Goal: Task Accomplishment & Management: Manage account settings

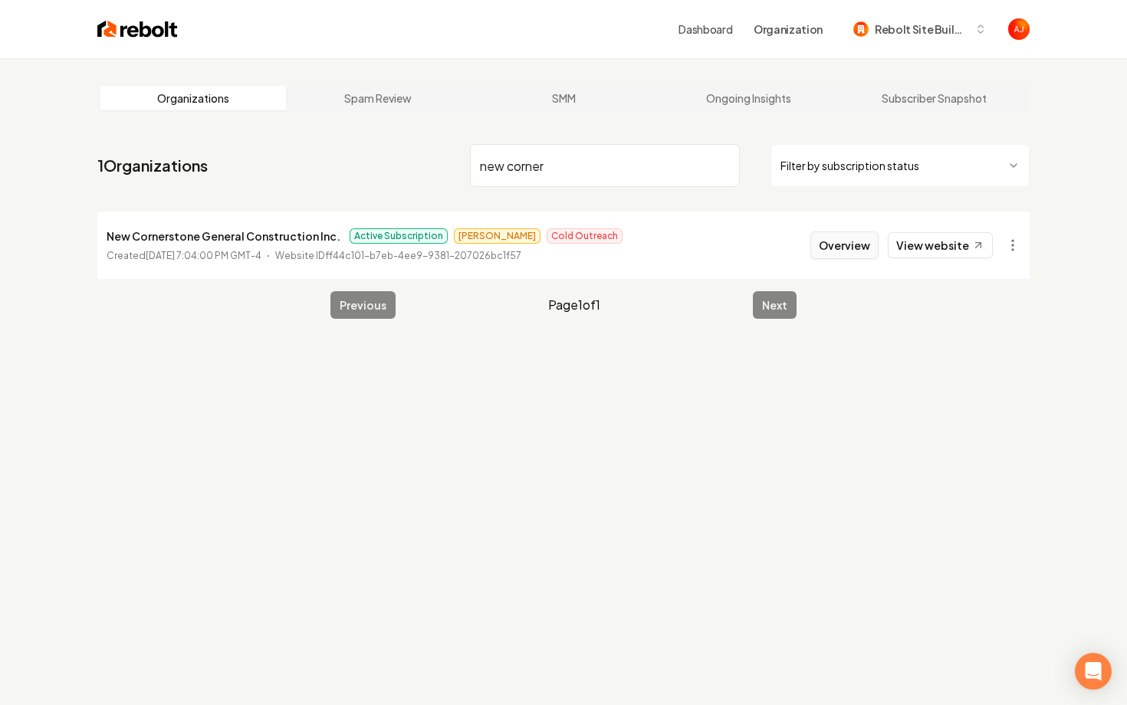
type input "new corner"
click at [828, 245] on button "Overview" at bounding box center [844, 246] width 68 height 28
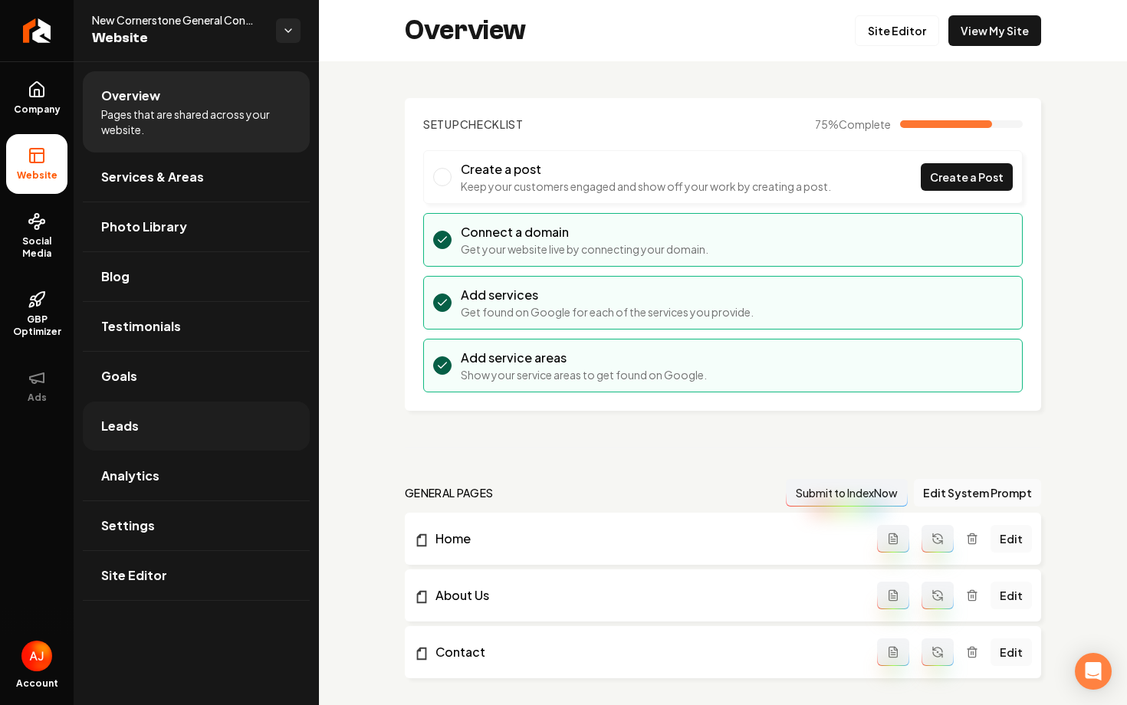
click at [171, 439] on link "Leads" at bounding box center [196, 426] width 227 height 49
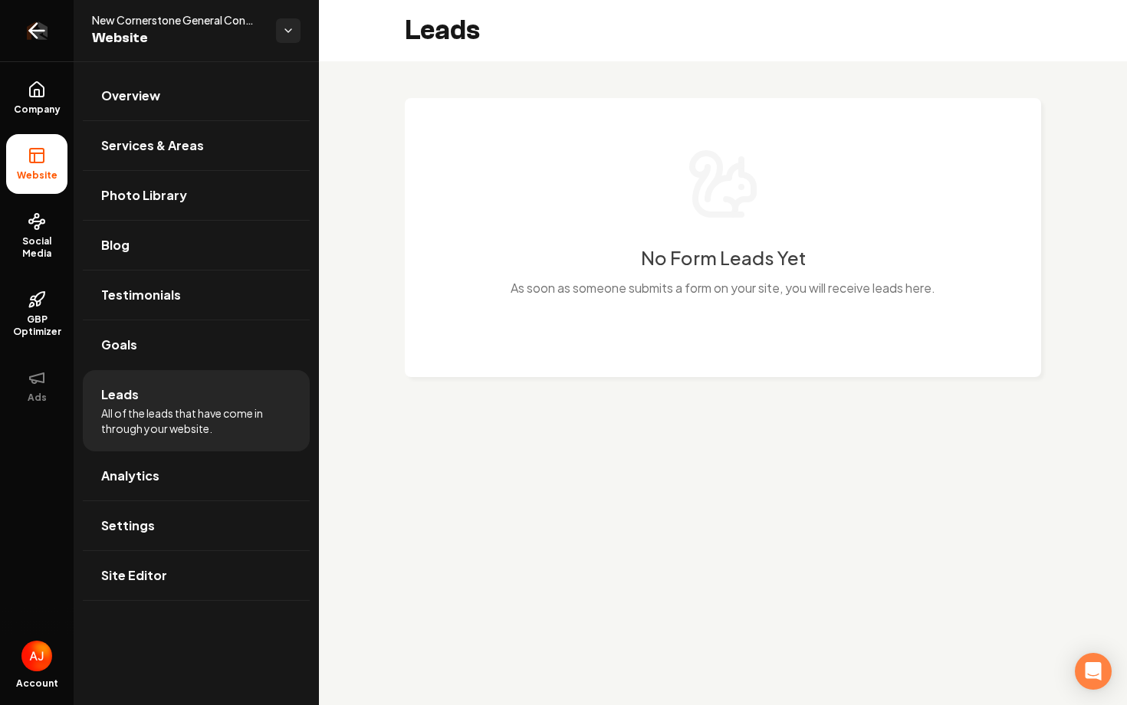
click at [15, 21] on link "Return to dashboard" at bounding box center [37, 30] width 74 height 61
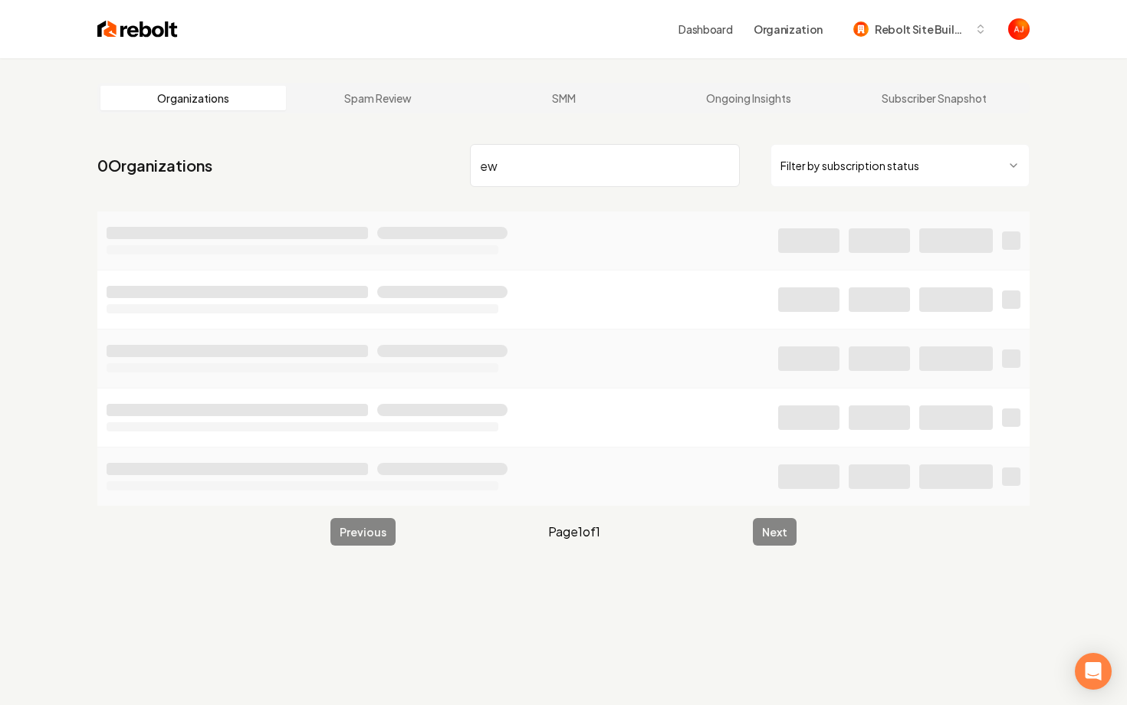
type input "e"
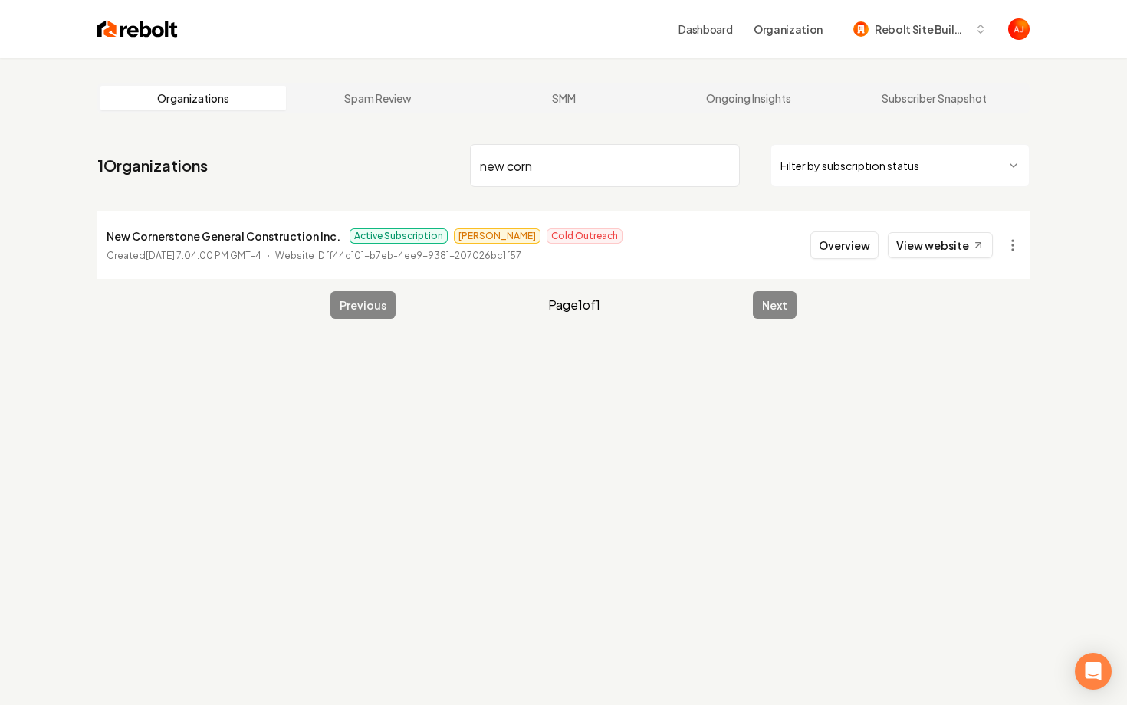
drag, startPoint x: 506, startPoint y: 166, endPoint x: 467, endPoint y: 163, distance: 39.2
click at [467, 163] on nav "1 Organizations new corn Filter by subscription status" at bounding box center [563, 171] width 932 height 67
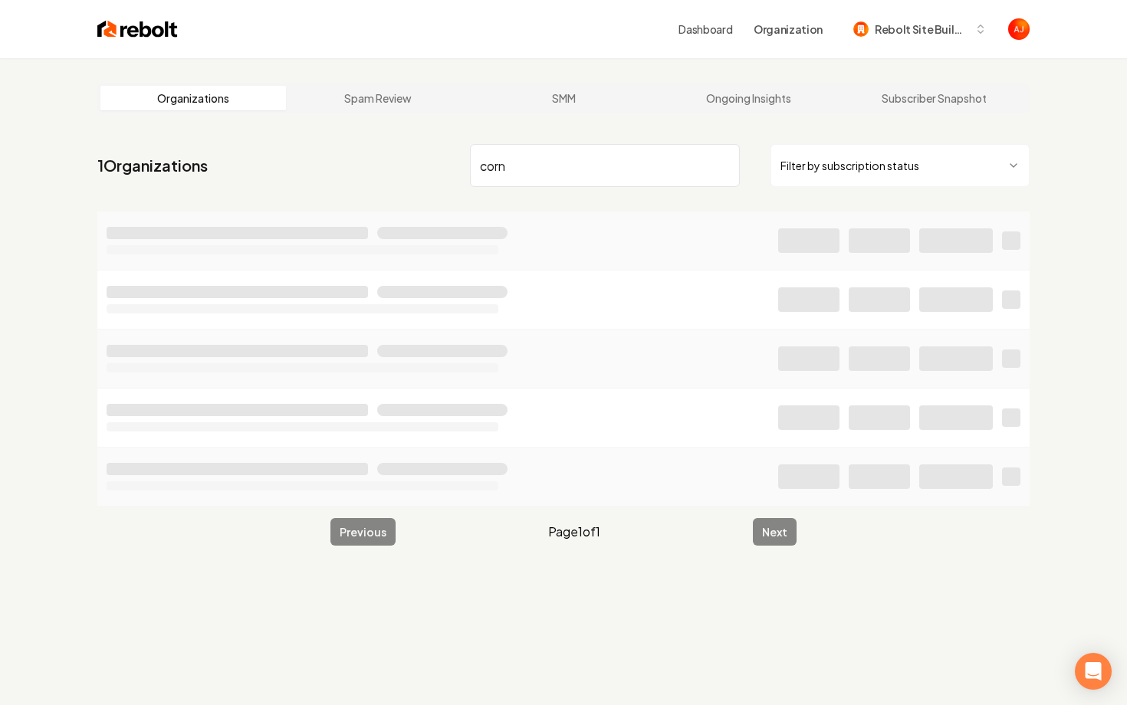
click at [520, 166] on input "corn" at bounding box center [605, 165] width 270 height 43
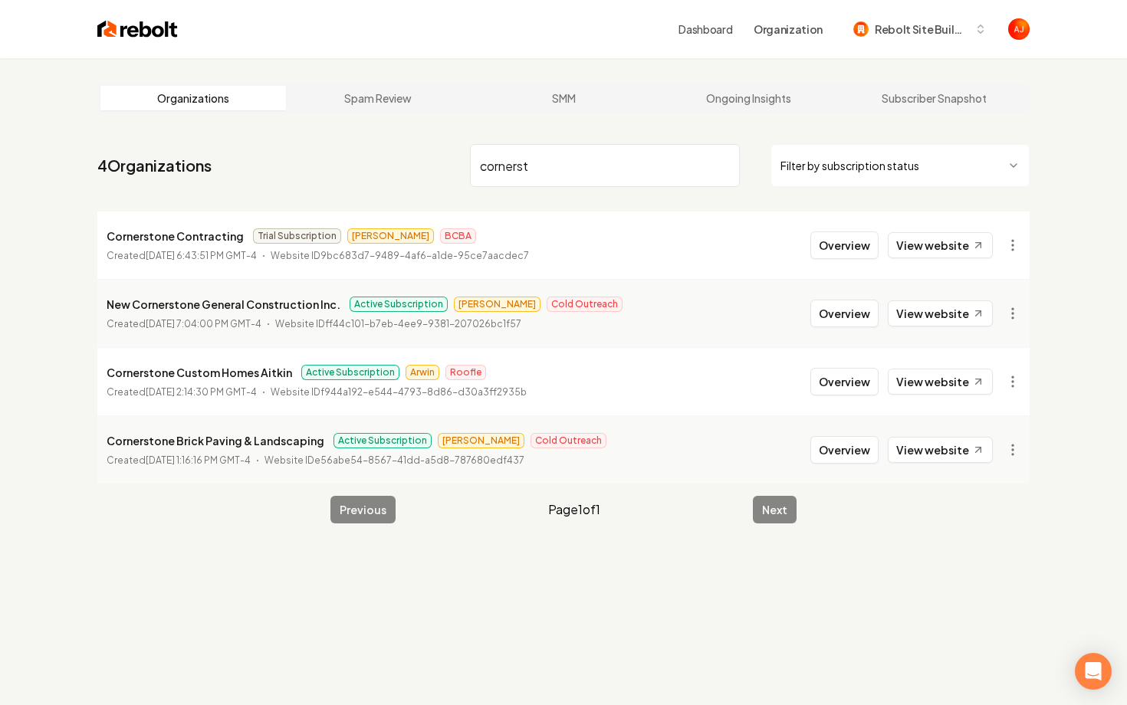
drag, startPoint x: 546, startPoint y: 172, endPoint x: 160, endPoint y: 147, distance: 386.5
click at [160, 147] on nav "4 Organizations cornerst Filter by subscription status" at bounding box center [563, 171] width 932 height 67
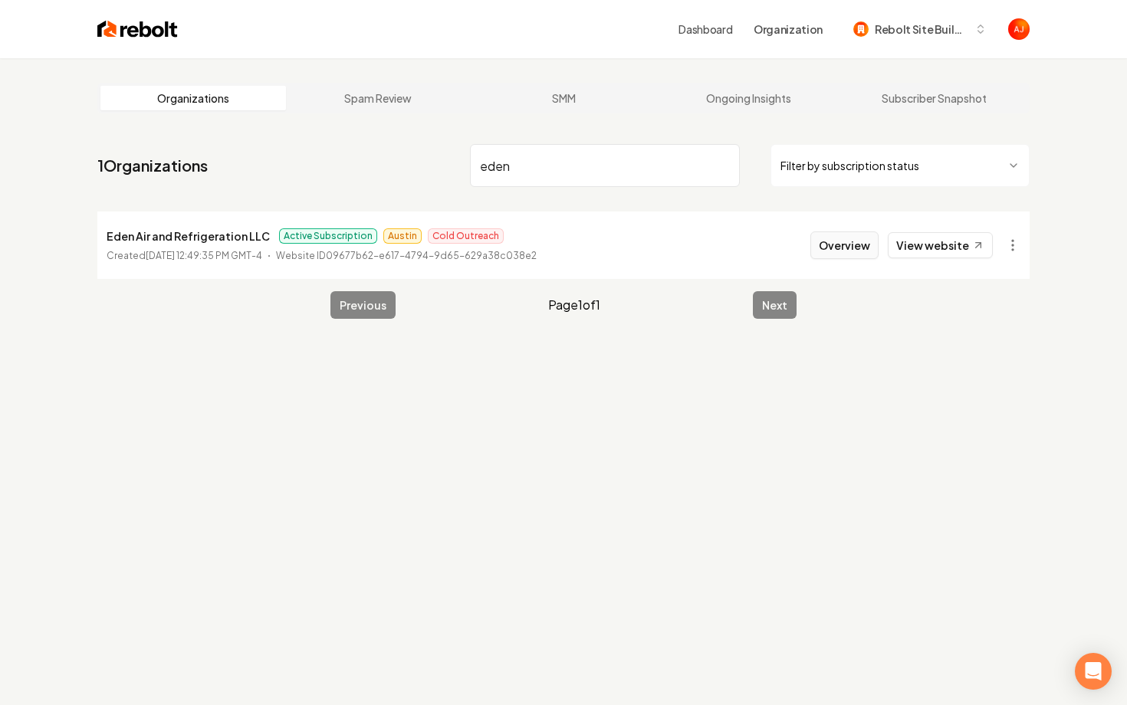
type input "eden"
click at [843, 245] on button "Overview" at bounding box center [844, 246] width 68 height 28
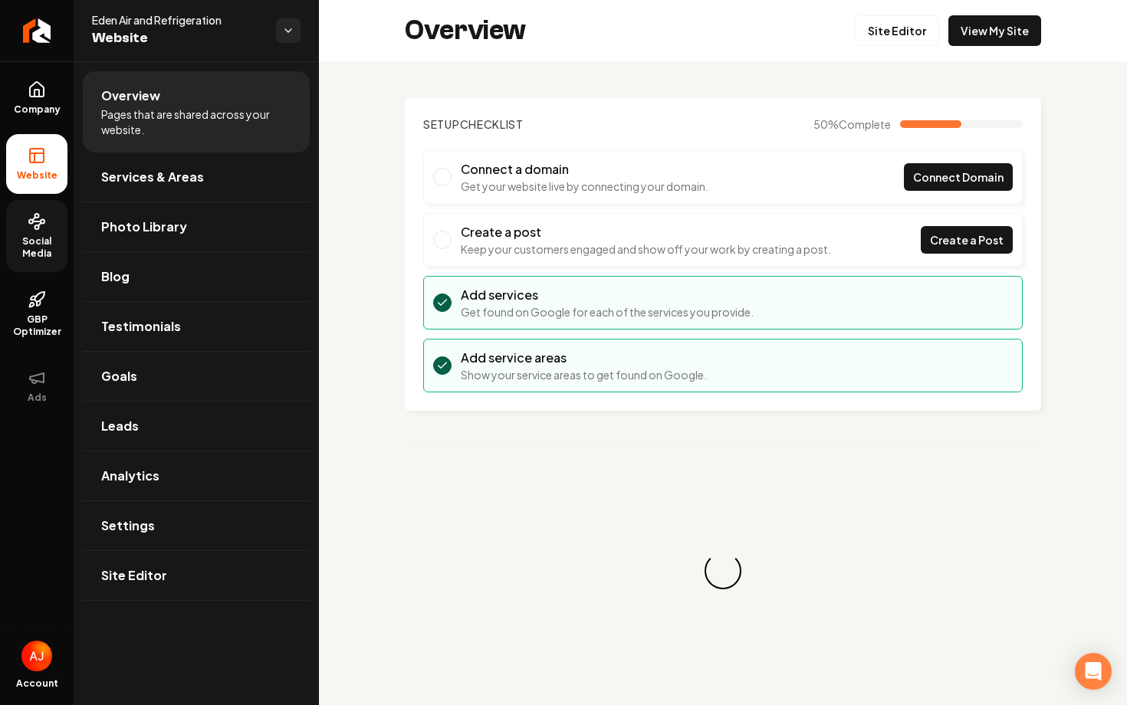
click at [41, 248] on span "Social Media" at bounding box center [36, 247] width 61 height 25
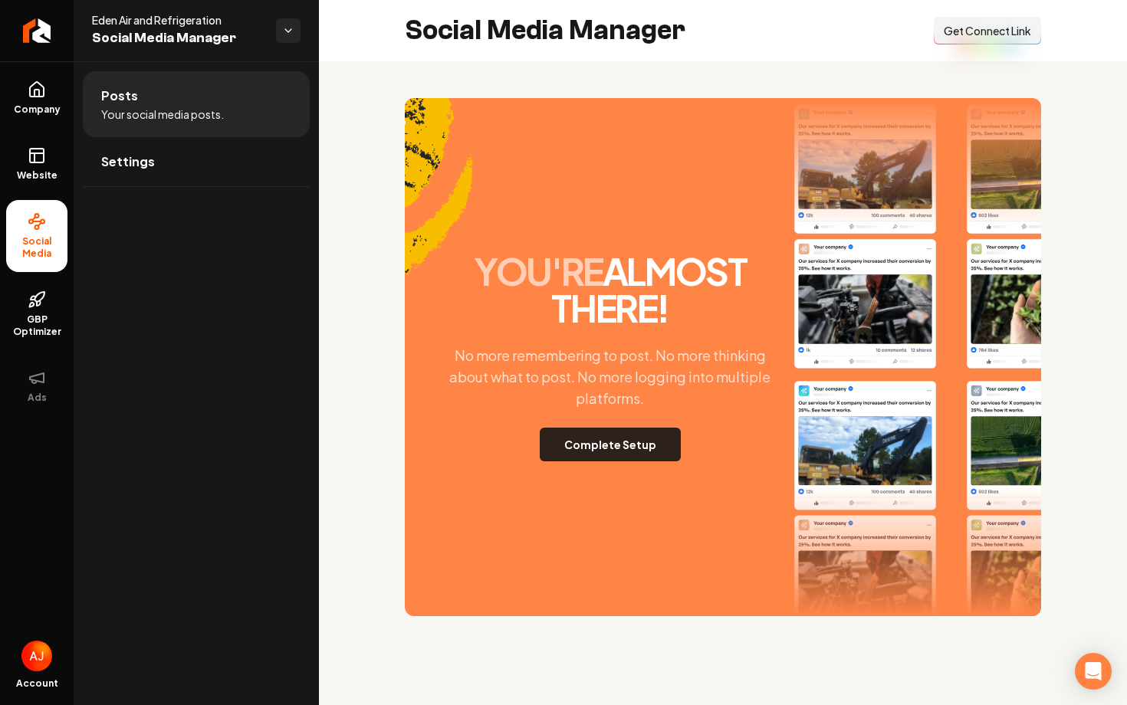
click at [583, 448] on button "Complete Setup" at bounding box center [610, 445] width 141 height 34
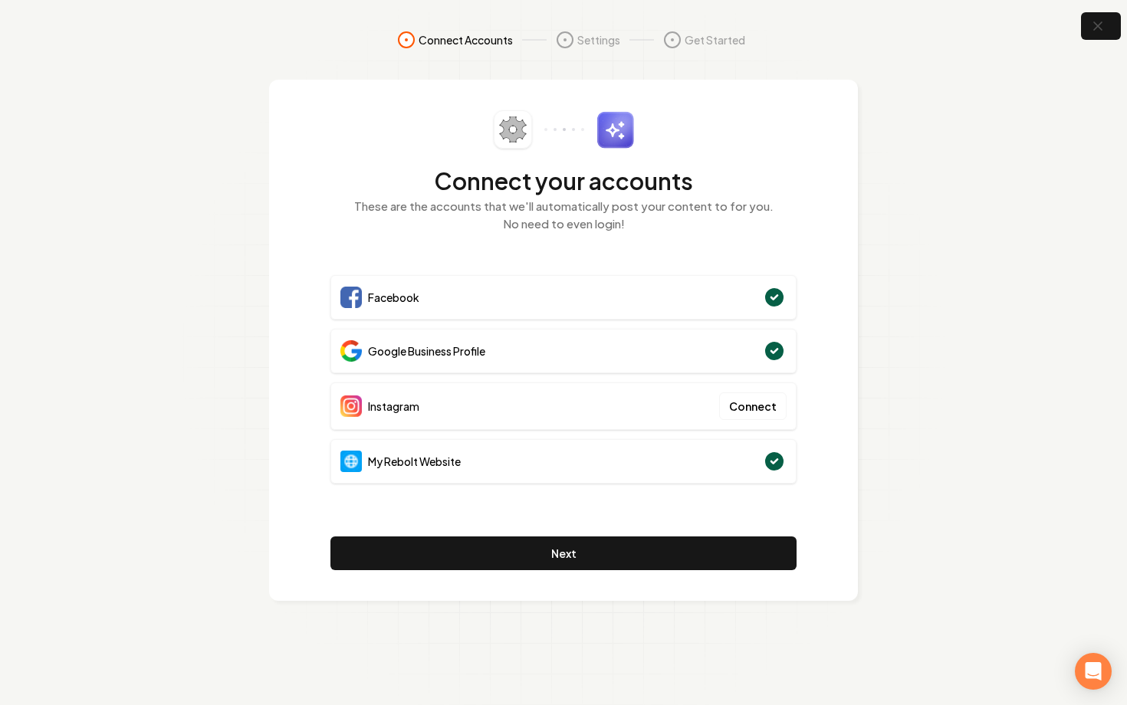
click at [1077, 39] on section "Connect Accounts Settings Get Started Connect your accounts These are the accou…" at bounding box center [563, 352] width 1127 height 705
click at [1091, 35] on icon "button" at bounding box center [1097, 26] width 19 height 19
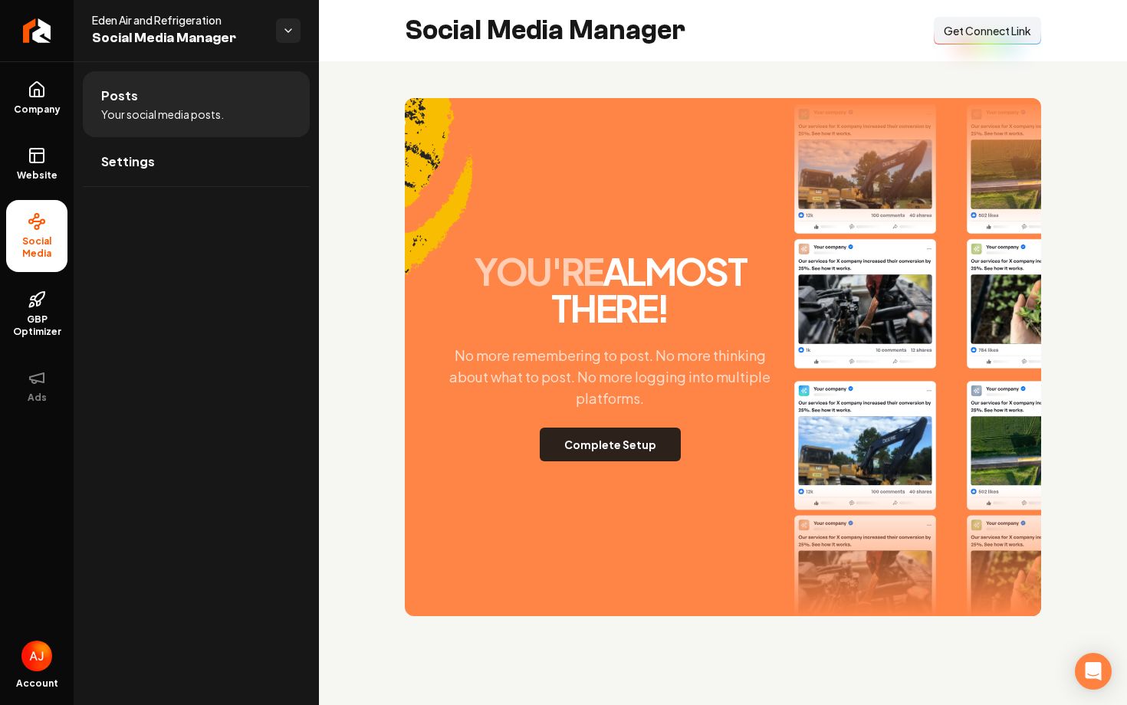
click at [637, 444] on button "Complete Setup" at bounding box center [610, 445] width 141 height 34
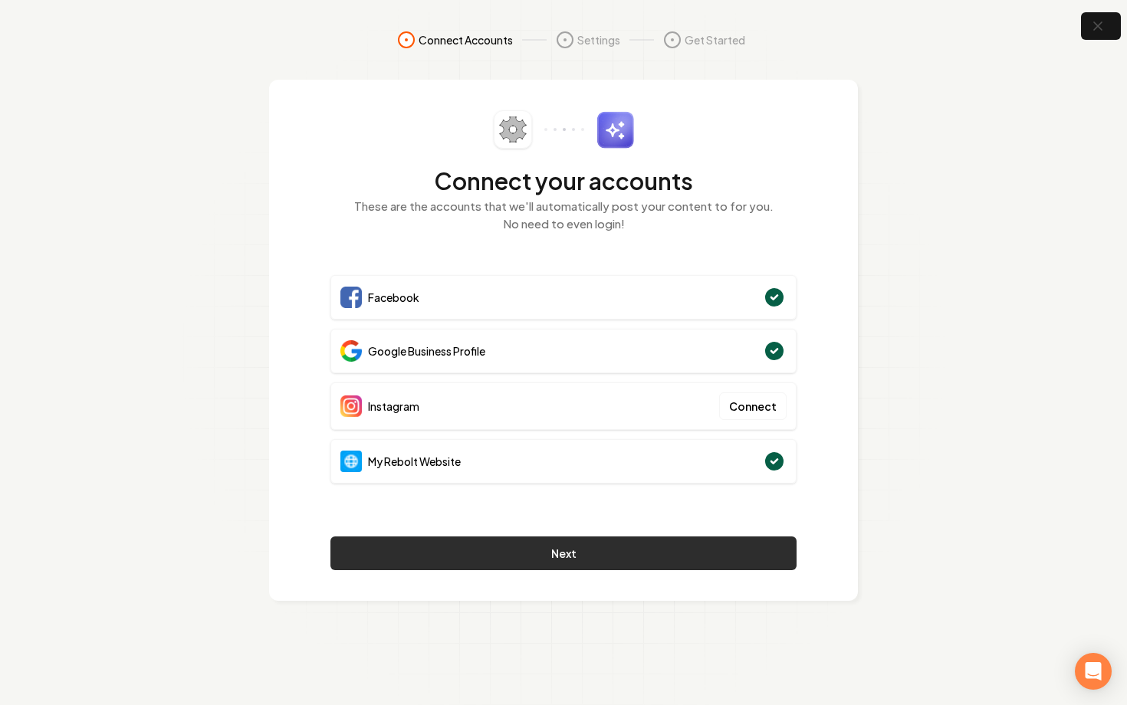
click at [593, 555] on button "Next" at bounding box center [563, 554] width 466 height 34
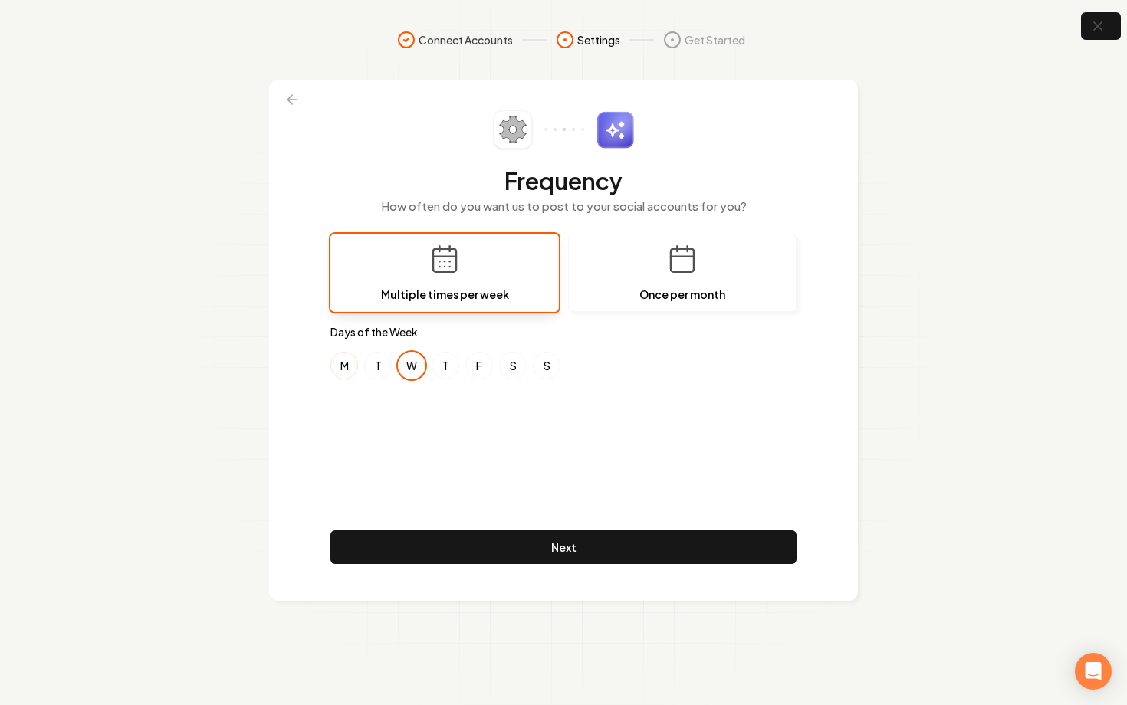
click at [352, 367] on button "M" at bounding box center [344, 366] width 28 height 28
click at [475, 367] on button "F" at bounding box center [479, 366] width 28 height 28
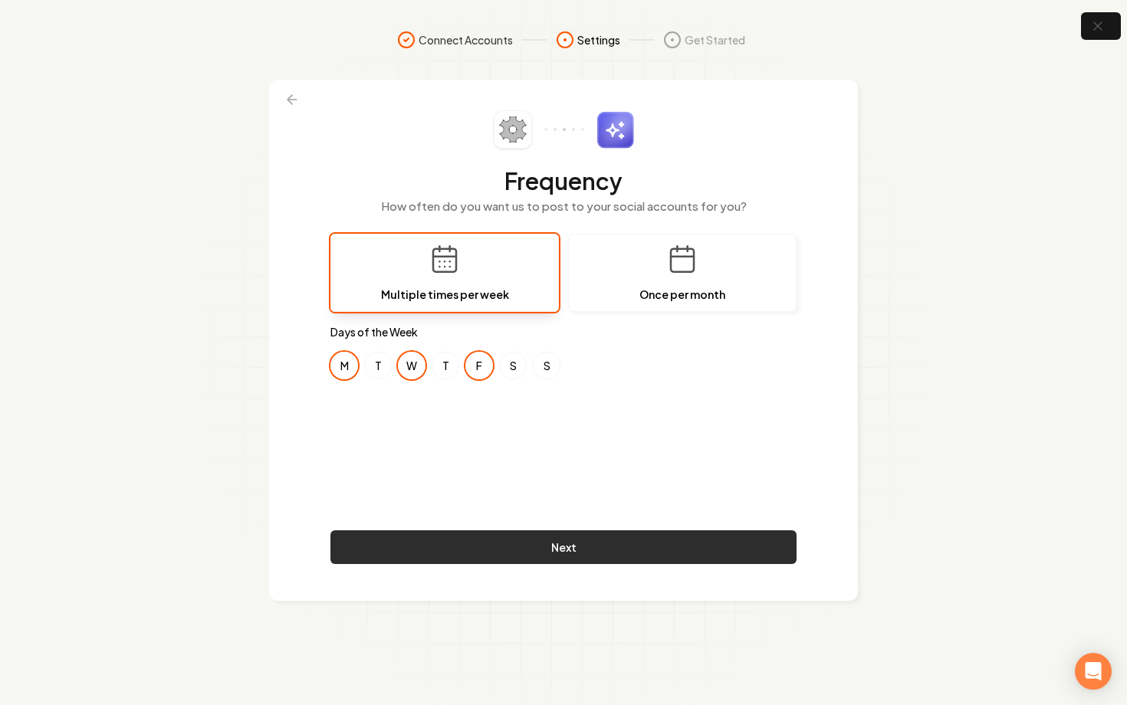
click at [540, 550] on button "Next" at bounding box center [563, 548] width 466 height 34
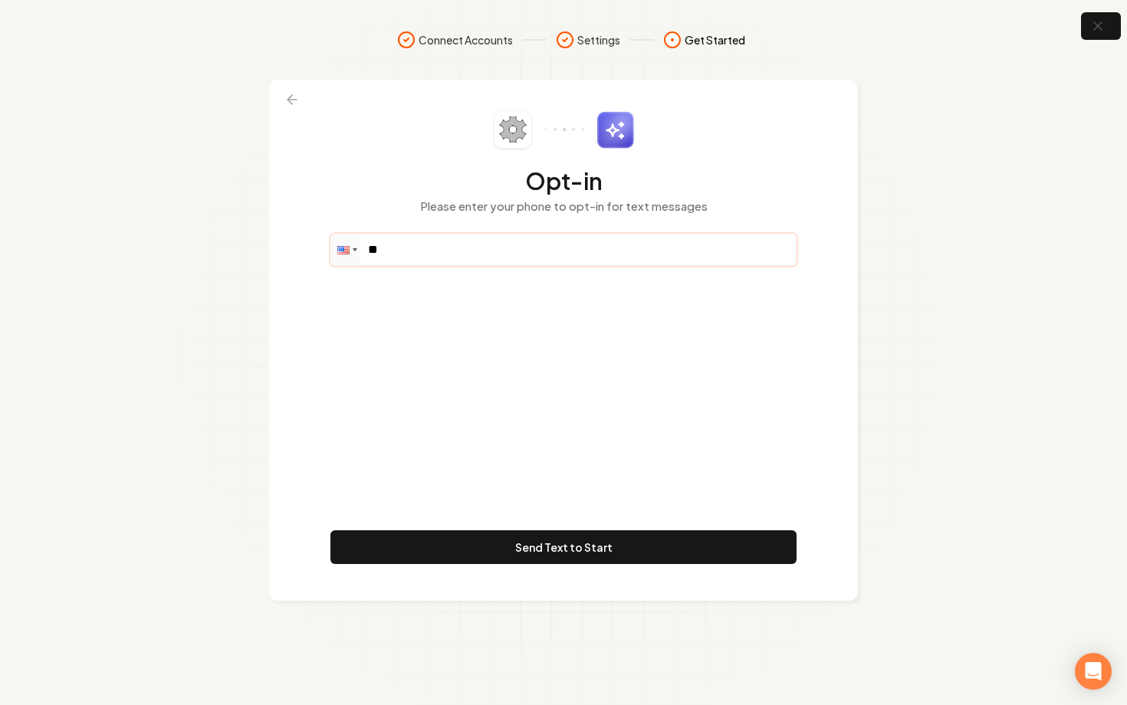
click at [447, 261] on input "**" at bounding box center [563, 250] width 465 height 31
paste input "**********"
type input "**********"
click at [568, 530] on div "**********" at bounding box center [563, 340] width 466 height 460
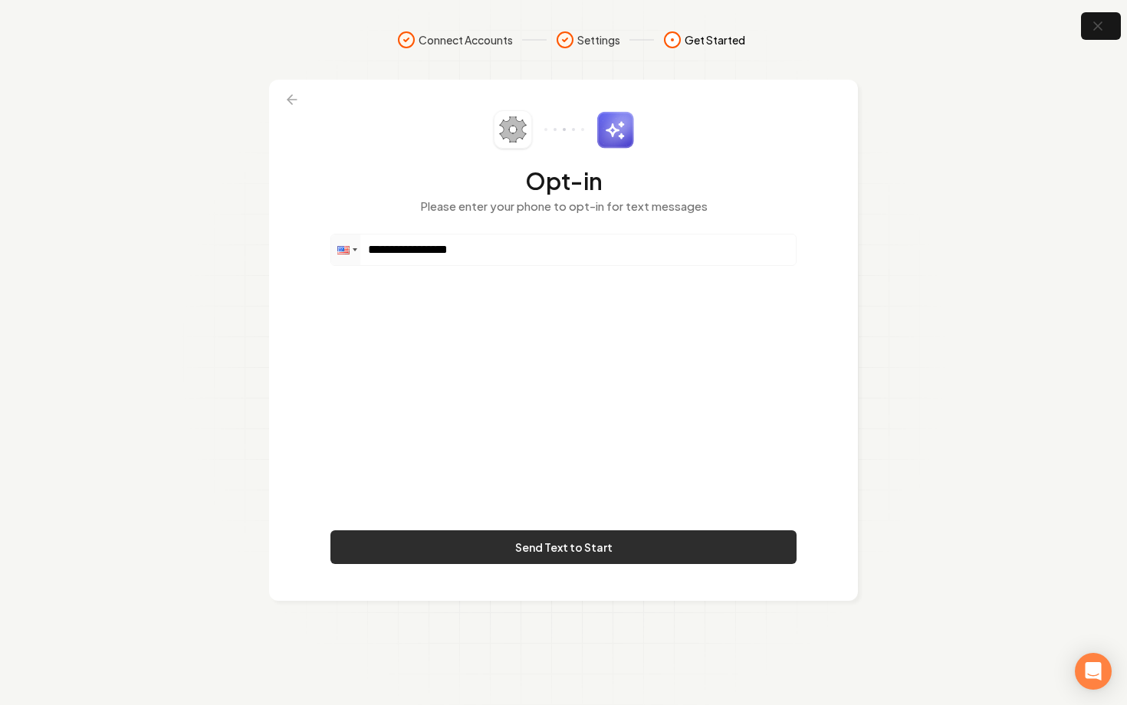
click at [570, 534] on button "Send Text to Start" at bounding box center [563, 548] width 466 height 34
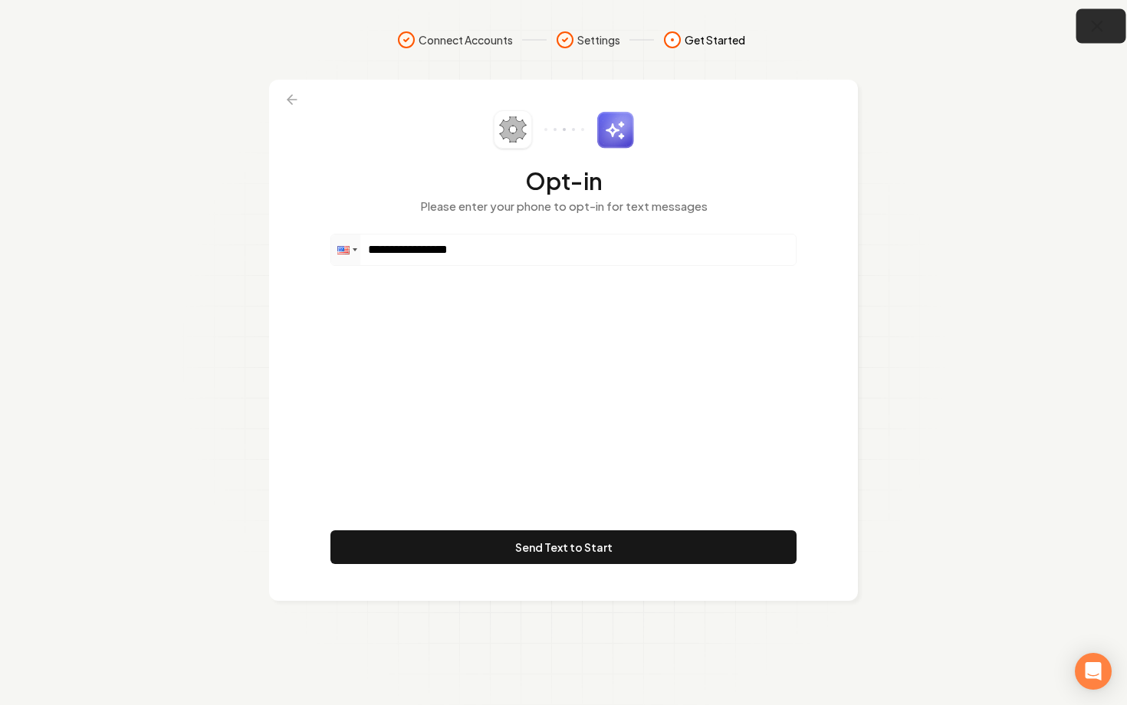
click at [1085, 36] on button "button" at bounding box center [1102, 26] width 50 height 35
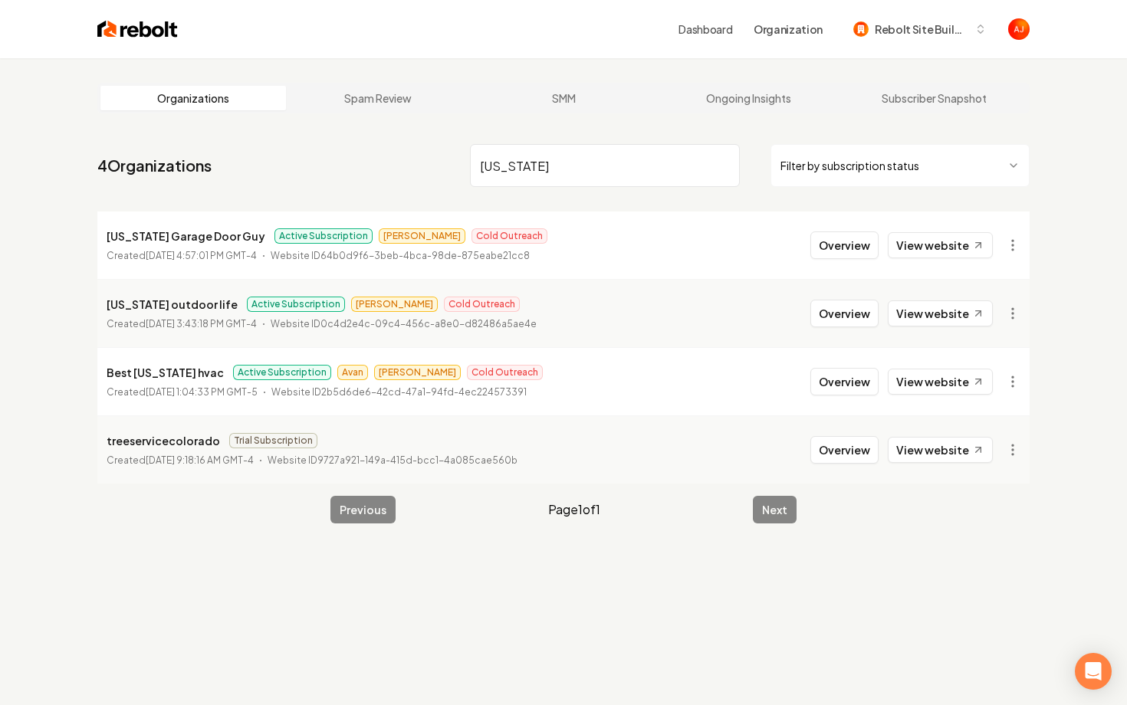
type input "[US_STATE]"
click at [830, 252] on button "Overview" at bounding box center [844, 246] width 68 height 28
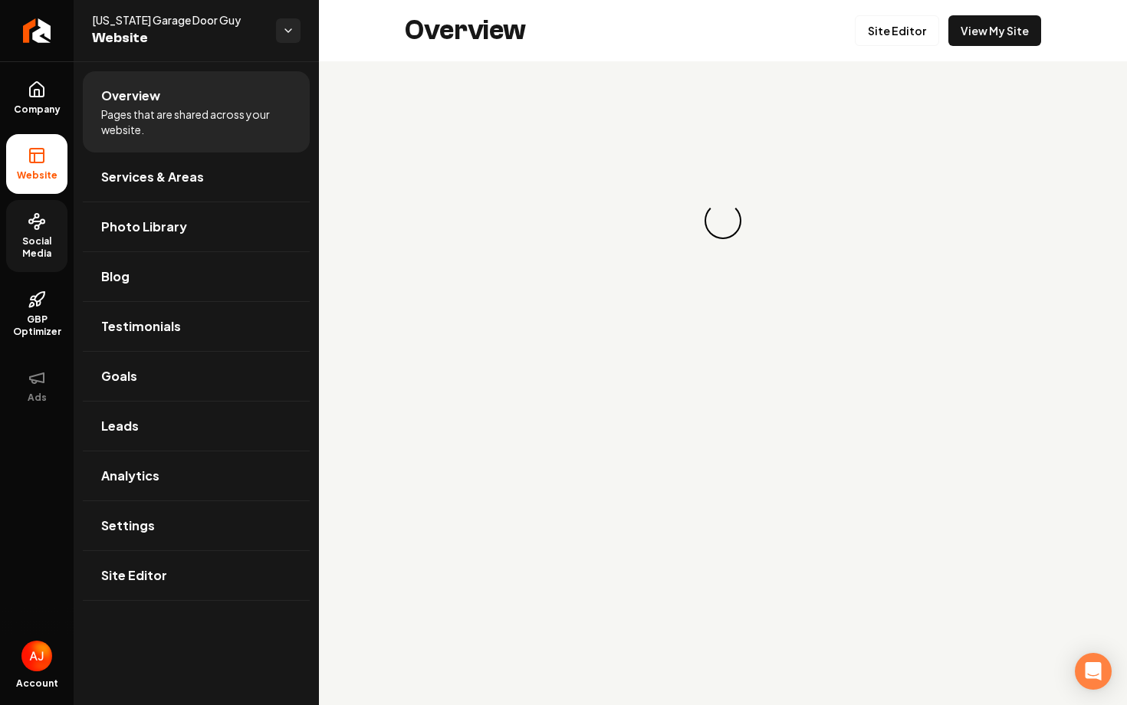
click at [29, 232] on link "Social Media" at bounding box center [36, 236] width 61 height 72
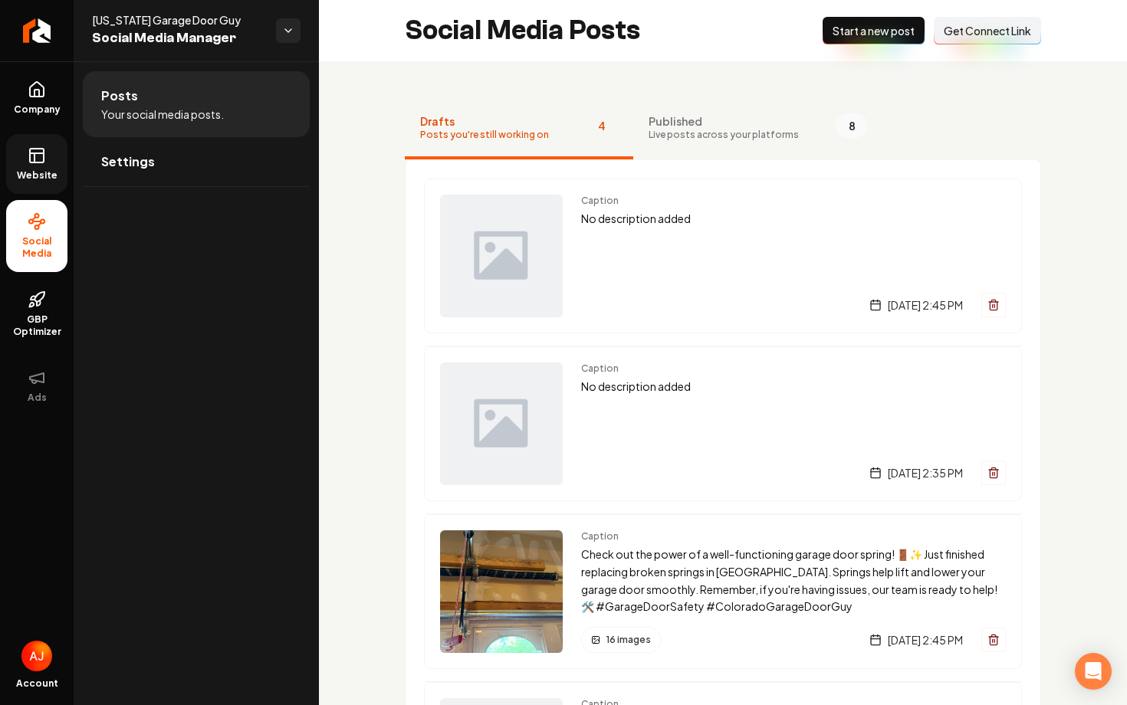
click at [41, 148] on icon at bounding box center [37, 155] width 18 height 18
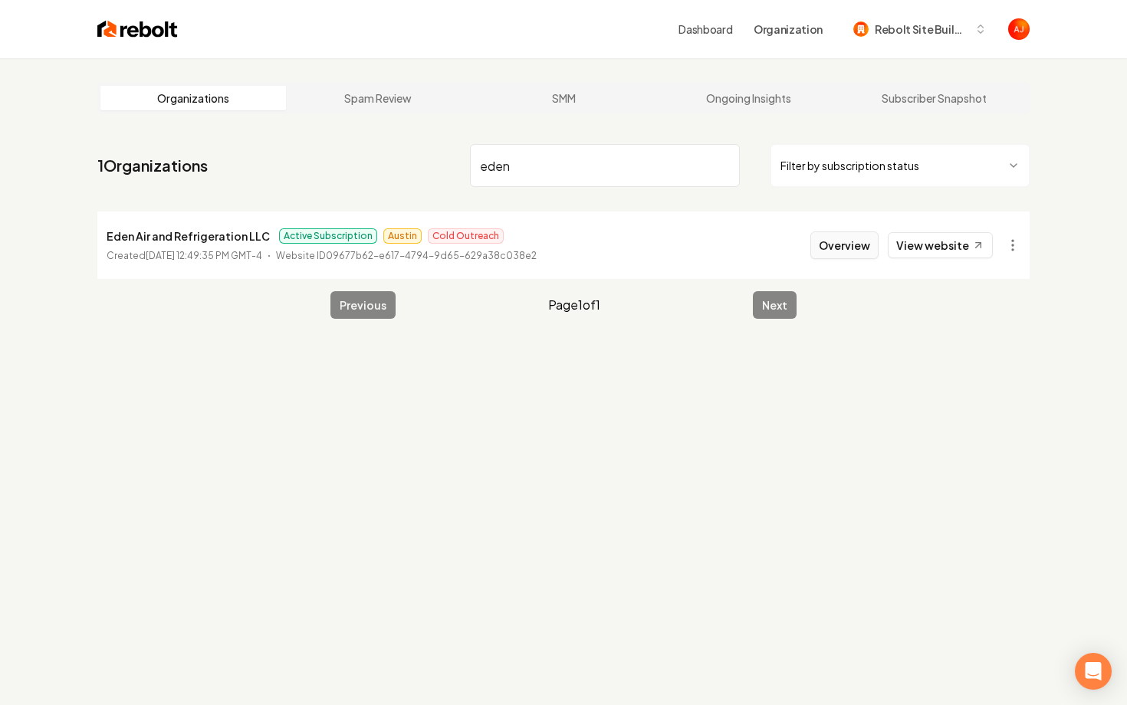
type input "eden"
click at [837, 252] on button "Overview" at bounding box center [844, 246] width 68 height 28
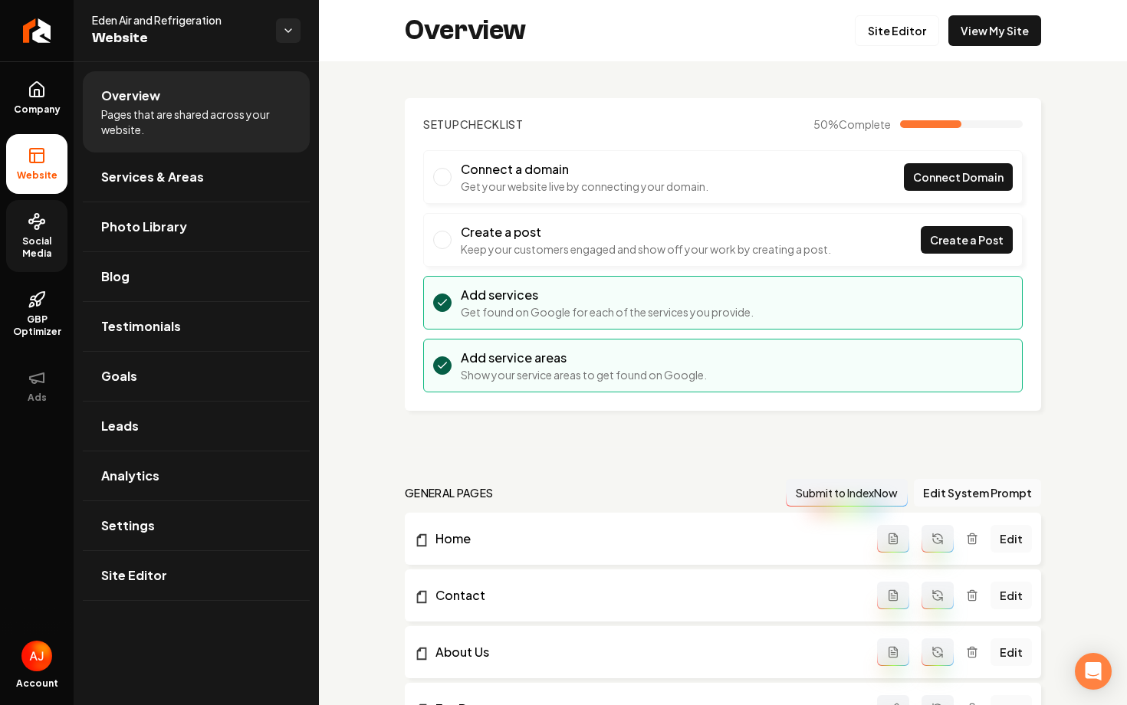
click at [47, 248] on span "Social Media" at bounding box center [36, 247] width 61 height 25
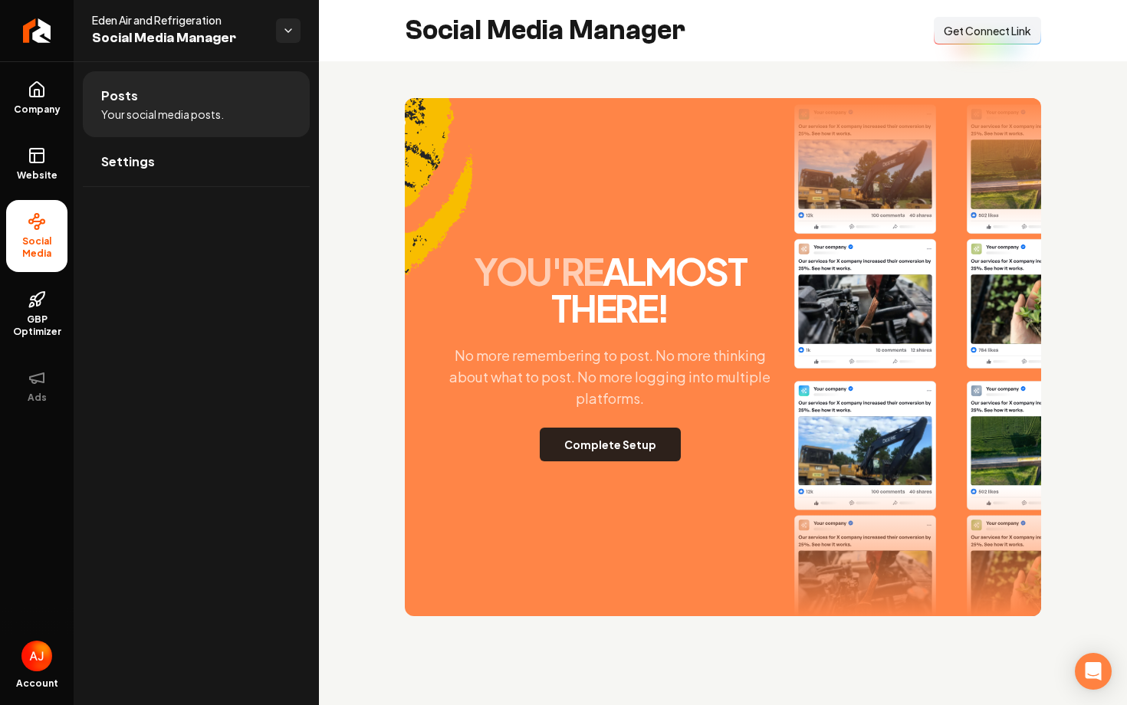
click at [564, 436] on button "Complete Setup" at bounding box center [610, 445] width 141 height 34
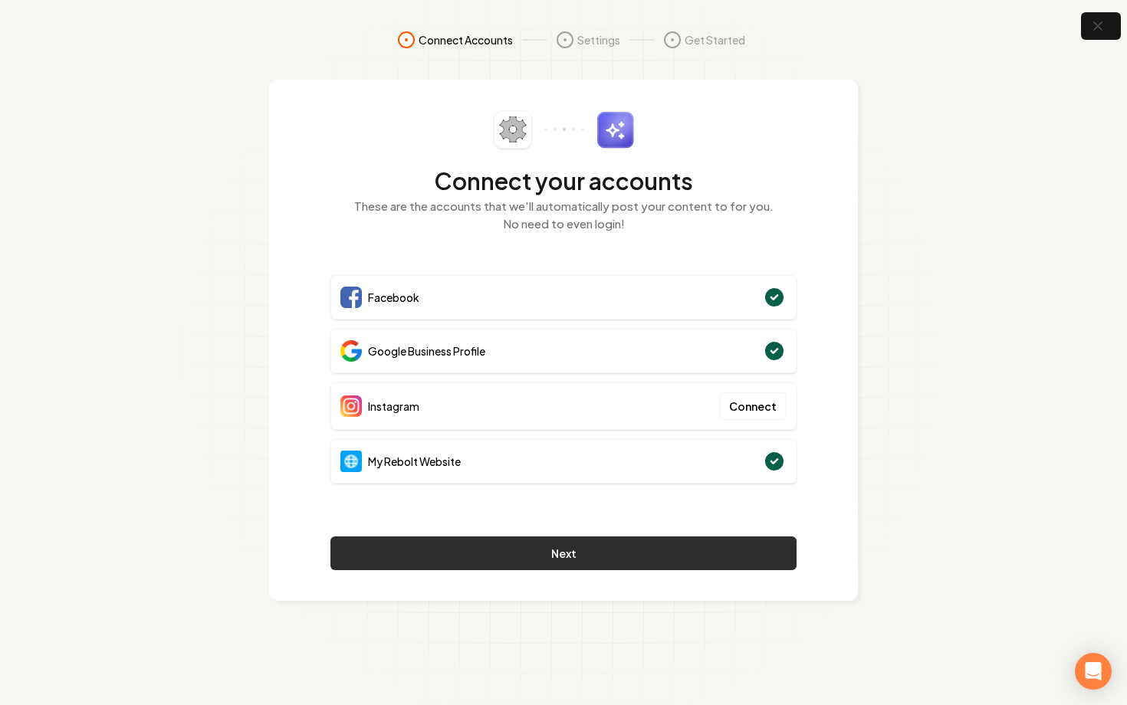
click at [611, 547] on button "Next" at bounding box center [563, 554] width 466 height 34
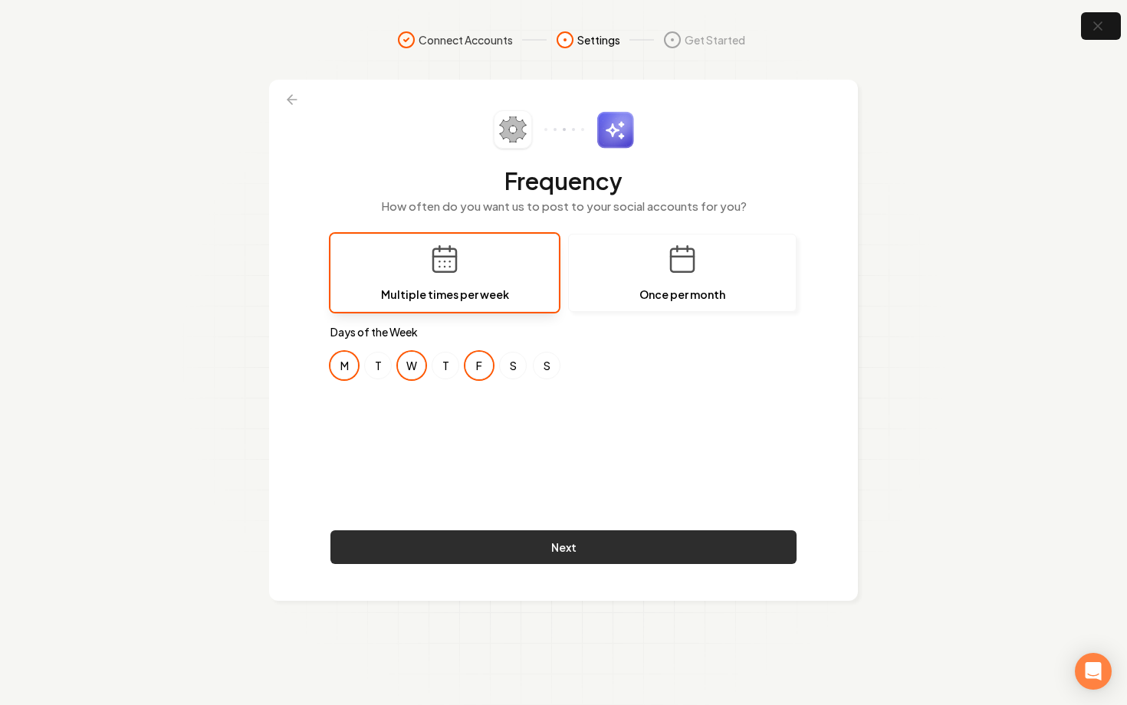
click at [598, 549] on button "Next" at bounding box center [563, 548] width 466 height 34
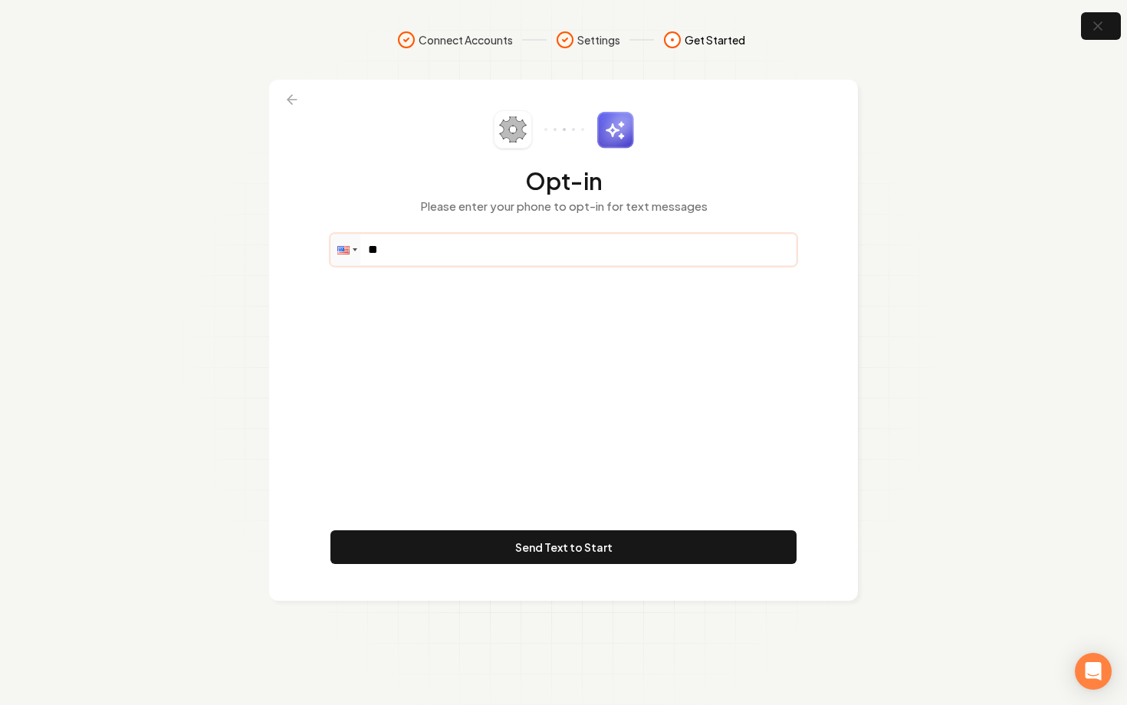
click at [534, 249] on input "**" at bounding box center [563, 250] width 465 height 31
paste input "**********"
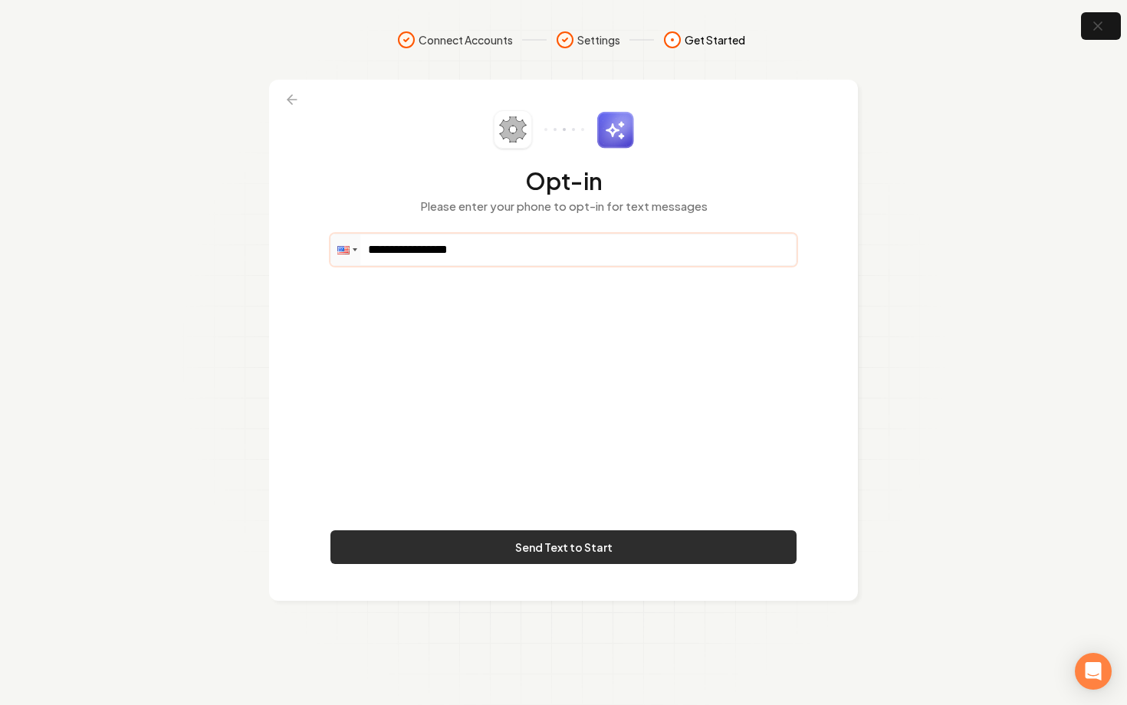
type input "**********"
click at [702, 548] on button "Send Text to Start" at bounding box center [563, 548] width 466 height 34
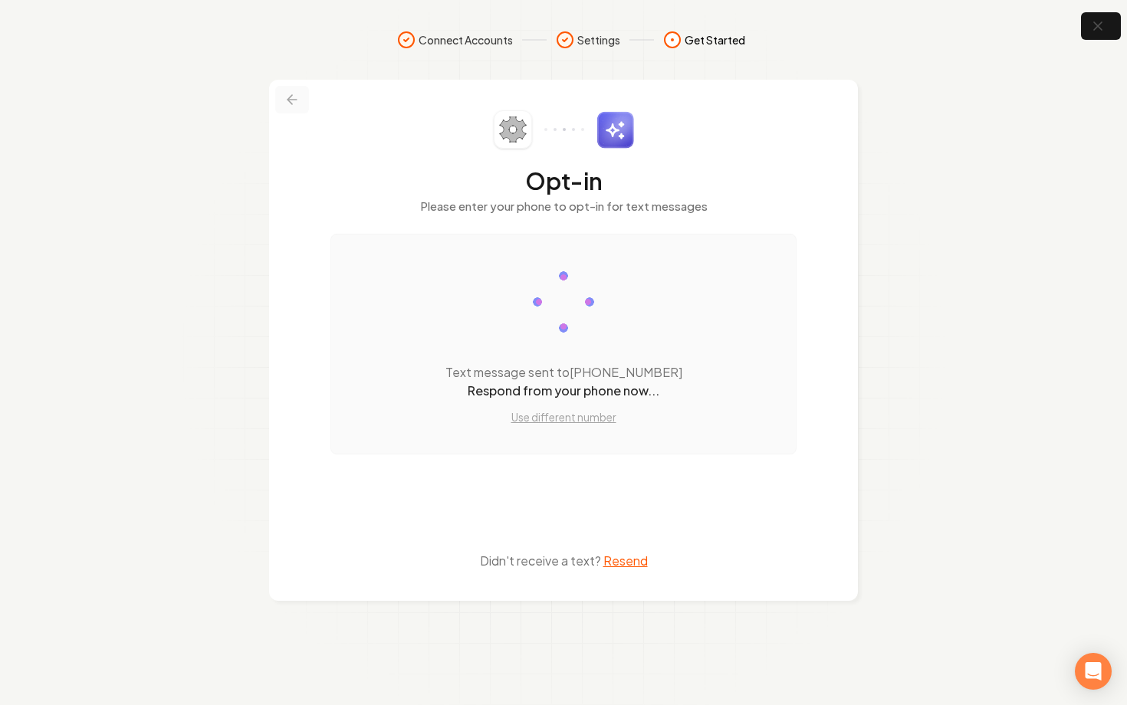
click at [284, 106] on button at bounding box center [292, 100] width 34 height 28
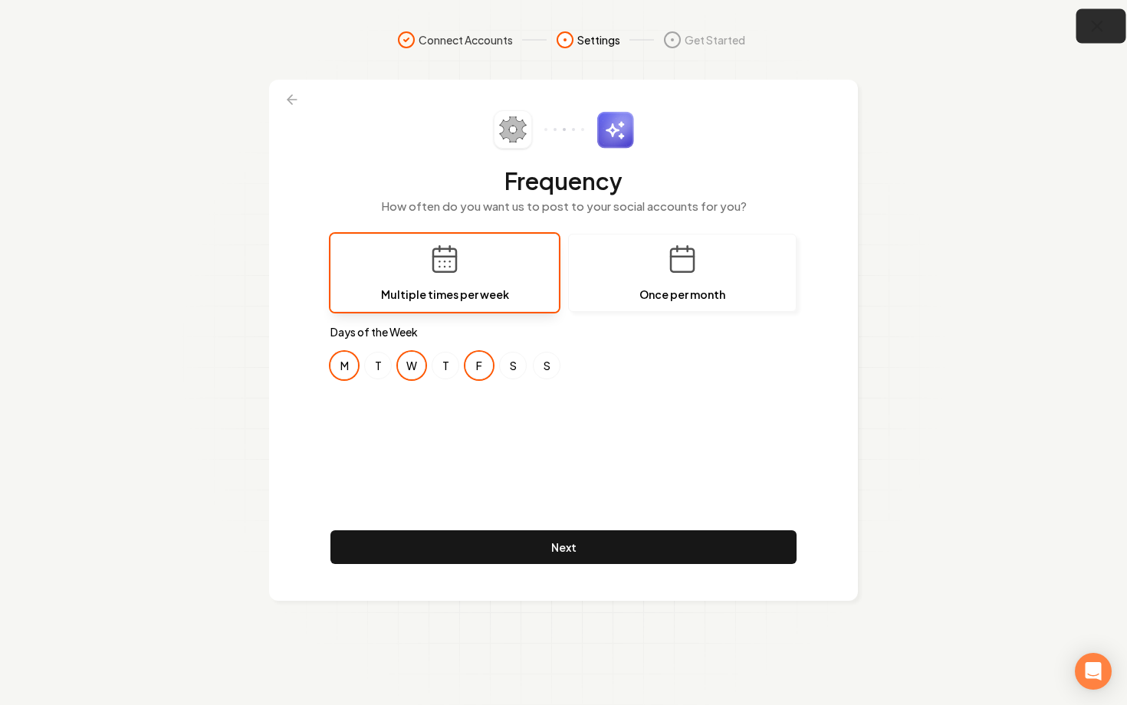
click at [1082, 31] on button "button" at bounding box center [1102, 26] width 50 height 35
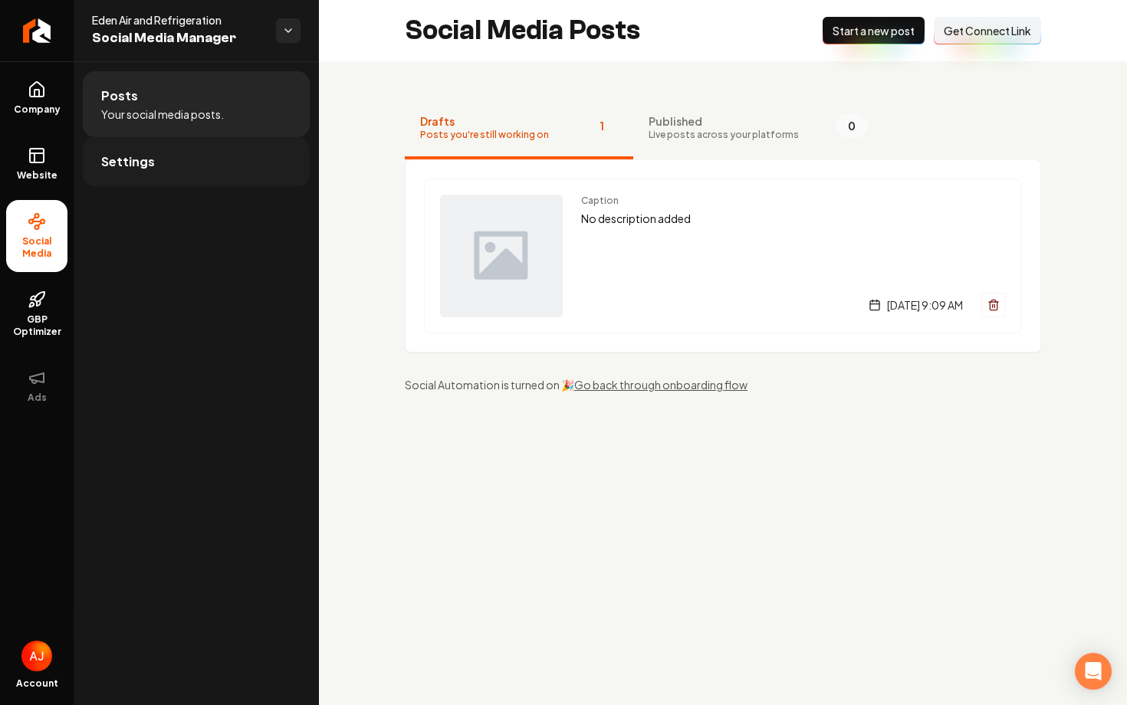
click at [138, 171] on link "Settings" at bounding box center [196, 161] width 227 height 49
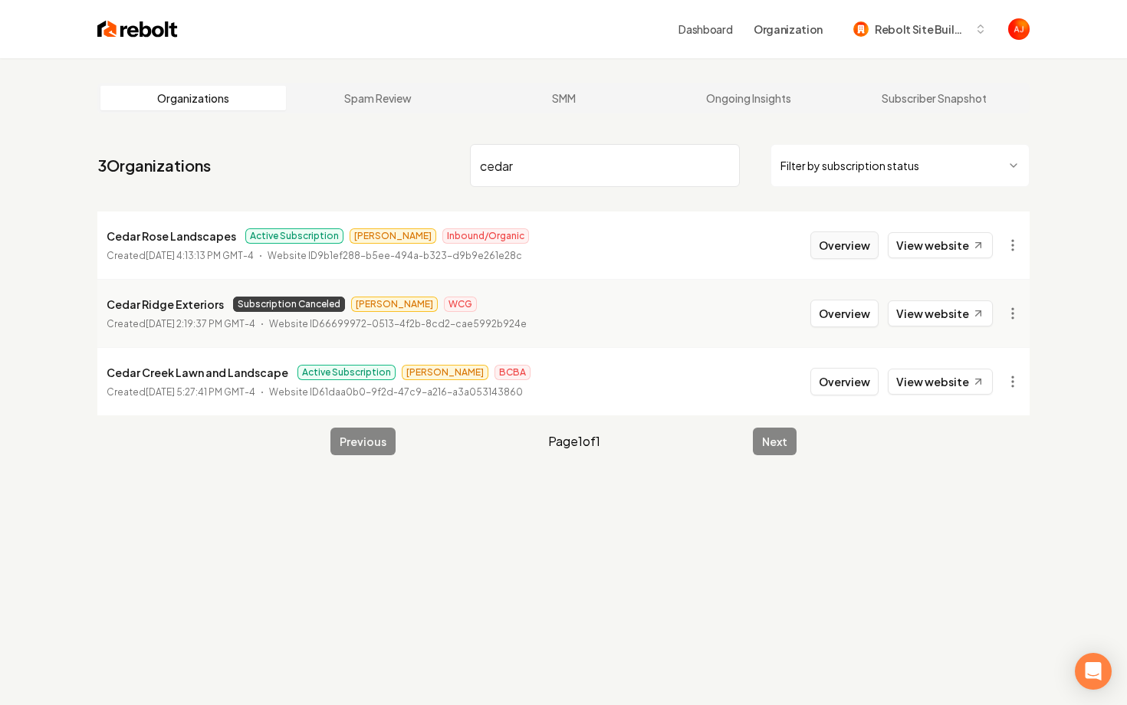
type input "cedar"
click at [827, 244] on button "Overview" at bounding box center [844, 246] width 68 height 28
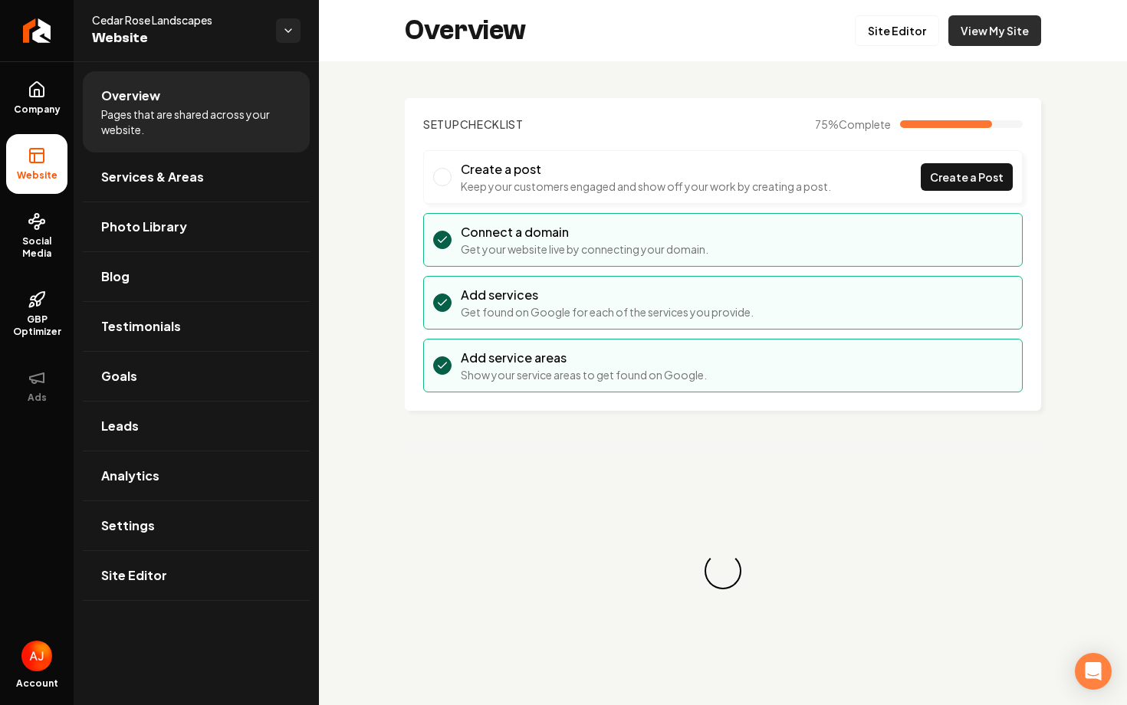
click at [989, 23] on link "View My Site" at bounding box center [995, 30] width 93 height 31
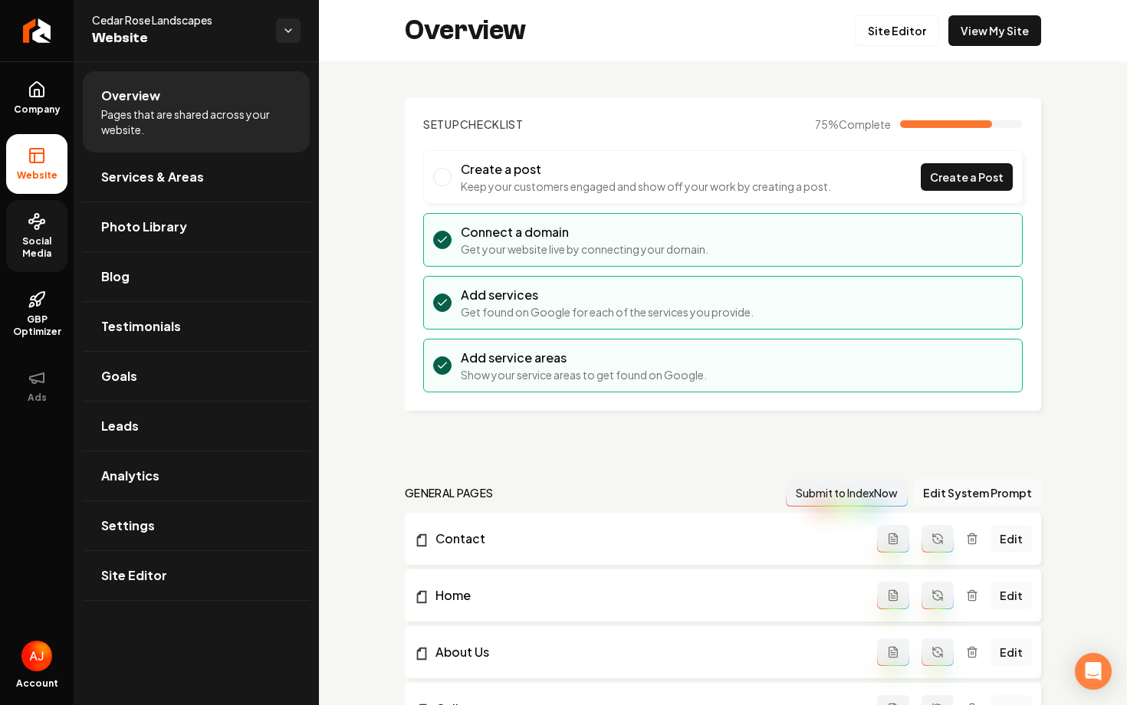
click at [48, 248] on span "Social Media" at bounding box center [36, 247] width 61 height 25
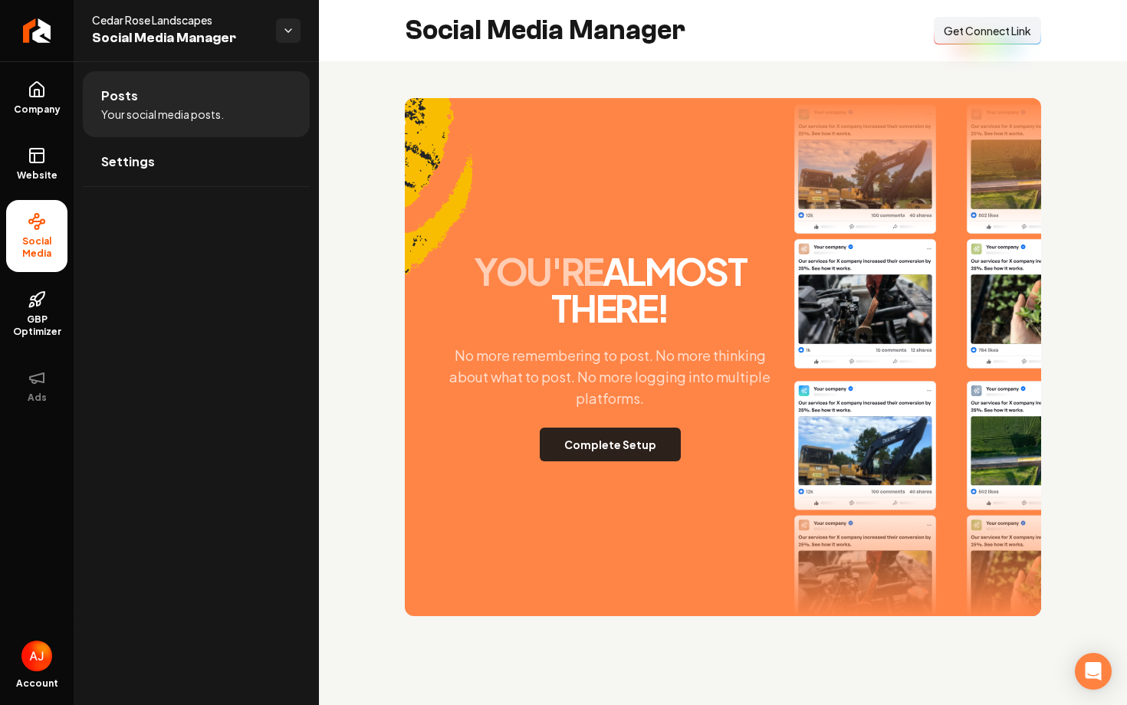
click at [595, 442] on button "Complete Setup" at bounding box center [610, 445] width 141 height 34
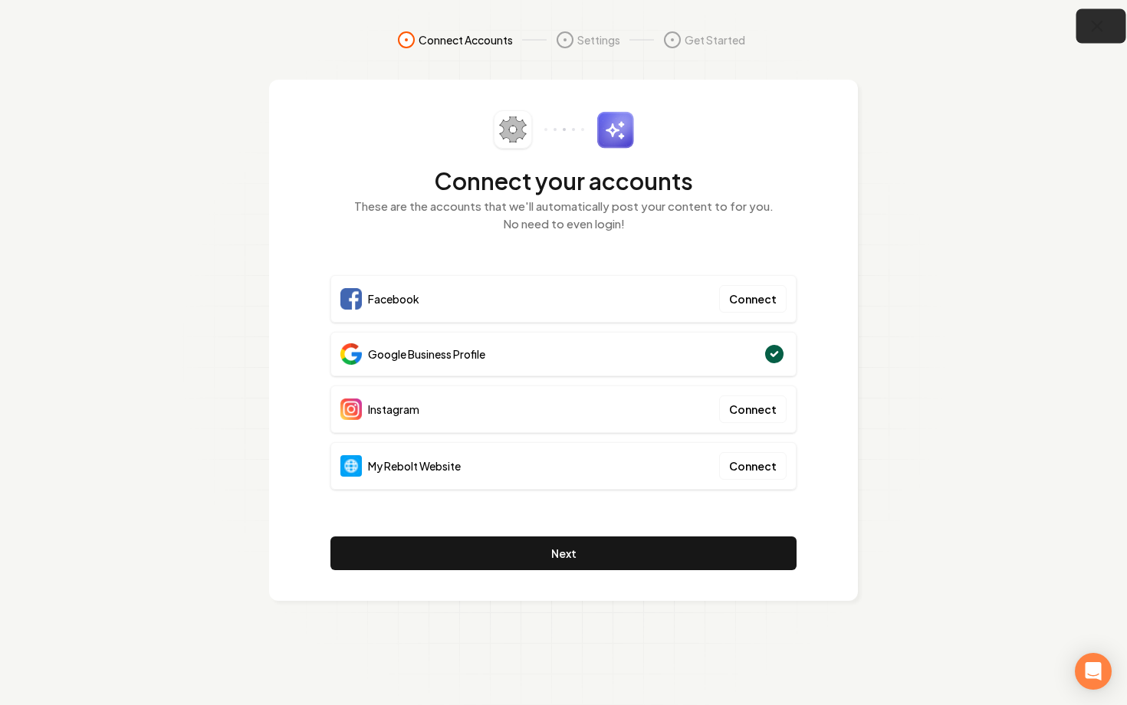
click at [1087, 25] on button "button" at bounding box center [1102, 26] width 50 height 35
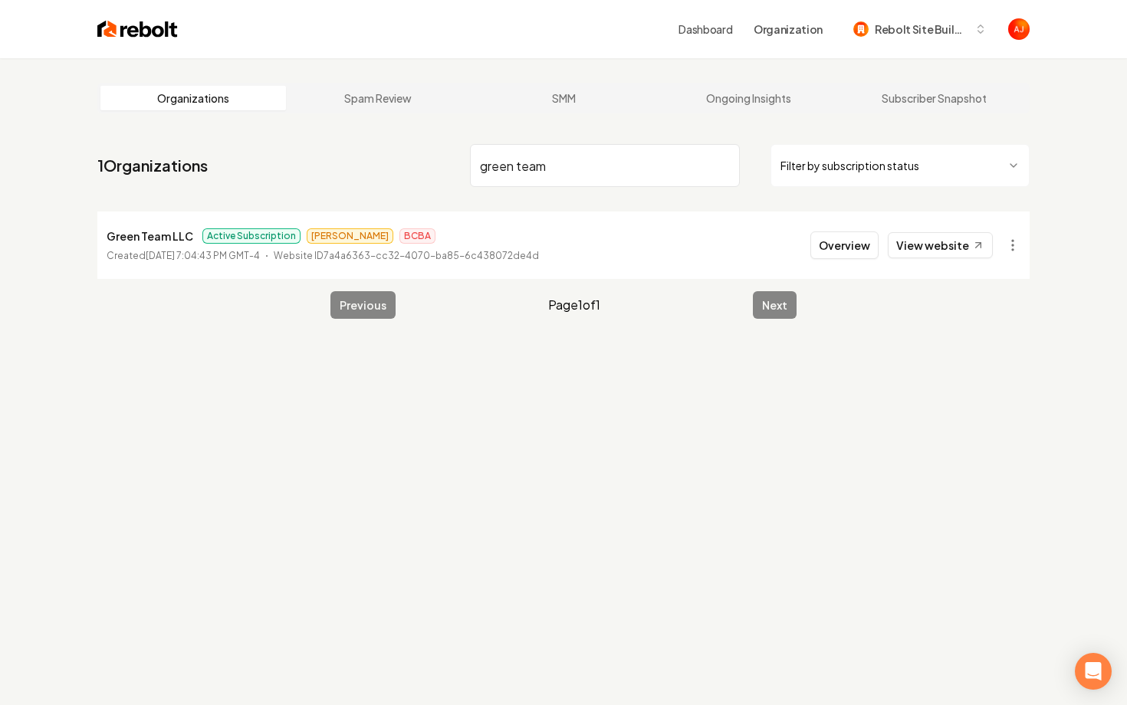
type input "green team"
click at [942, 254] on link "View website" at bounding box center [940, 245] width 105 height 26
click at [828, 245] on button "Overview" at bounding box center [844, 246] width 68 height 28
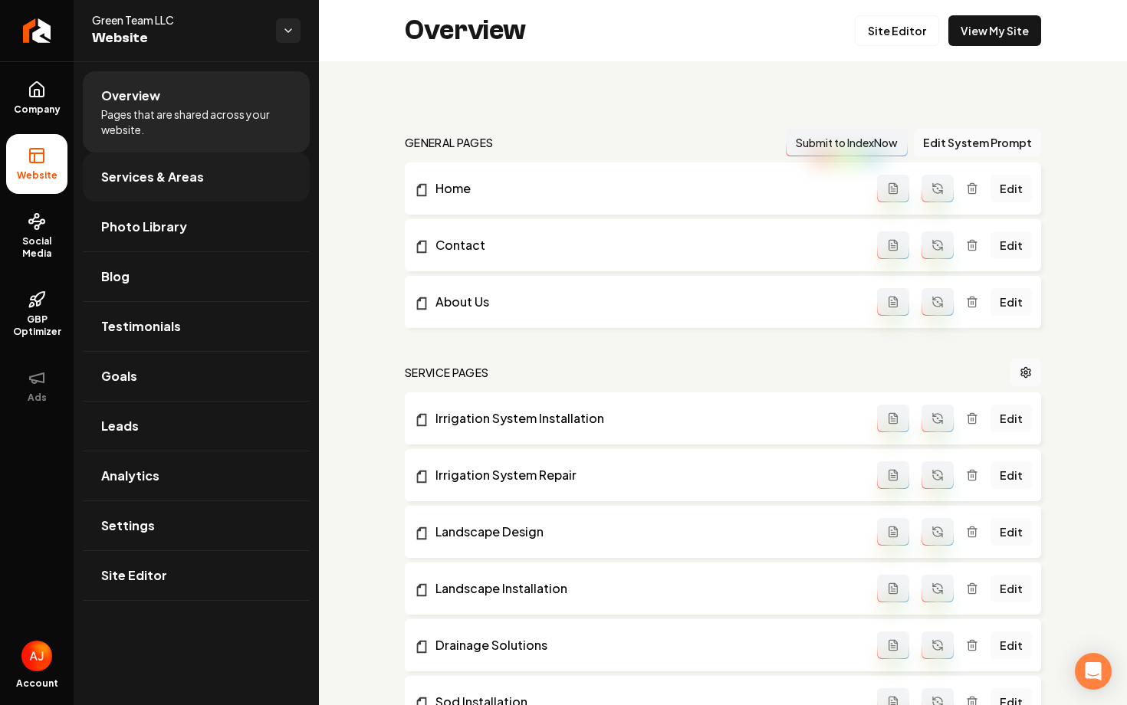
click at [132, 189] on link "Services & Areas" at bounding box center [196, 177] width 227 height 49
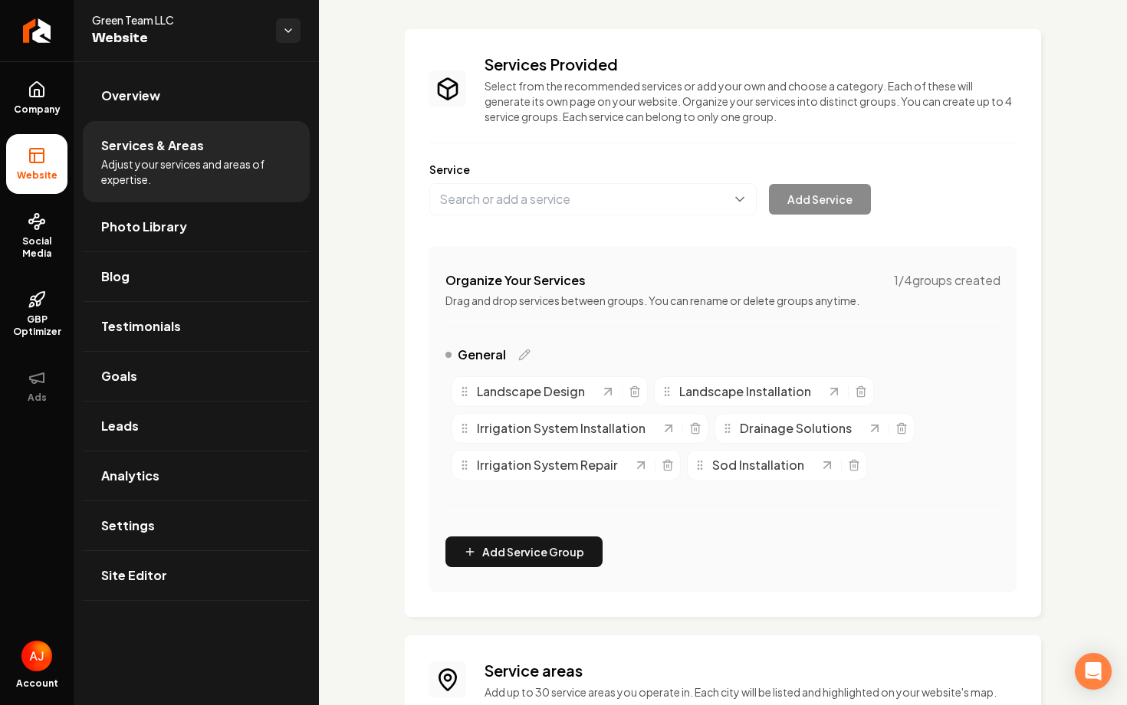
scroll to position [81, 0]
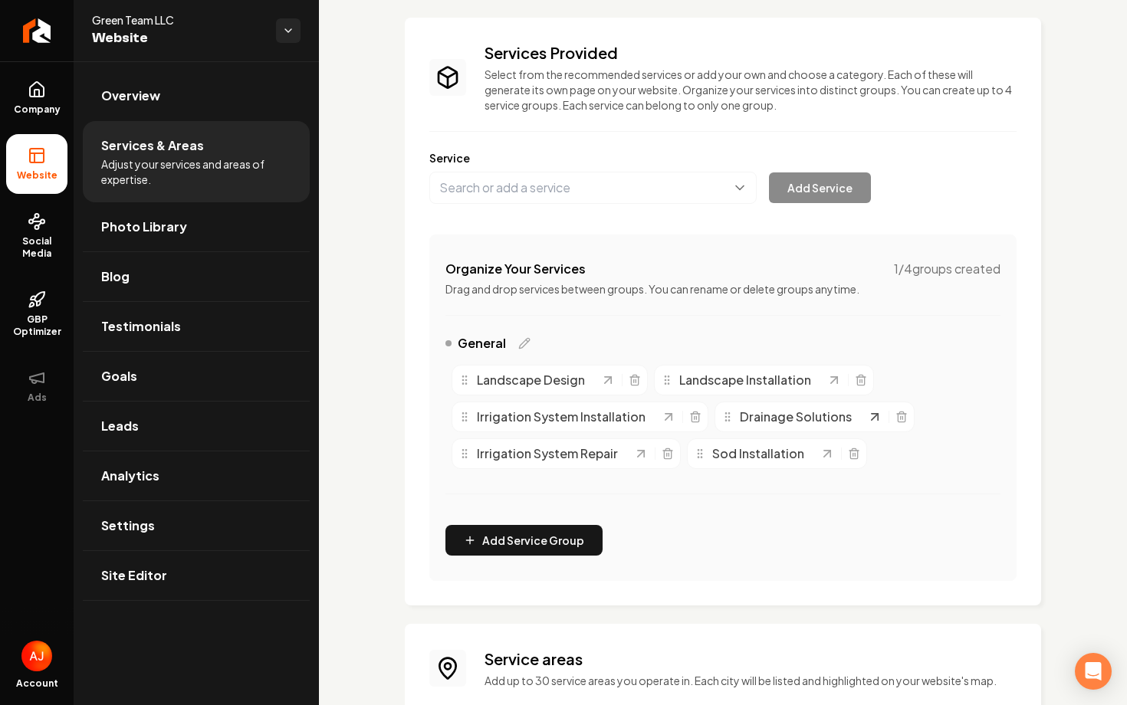
click at [873, 419] on icon "Main content area" at bounding box center [875, 417] width 6 height 6
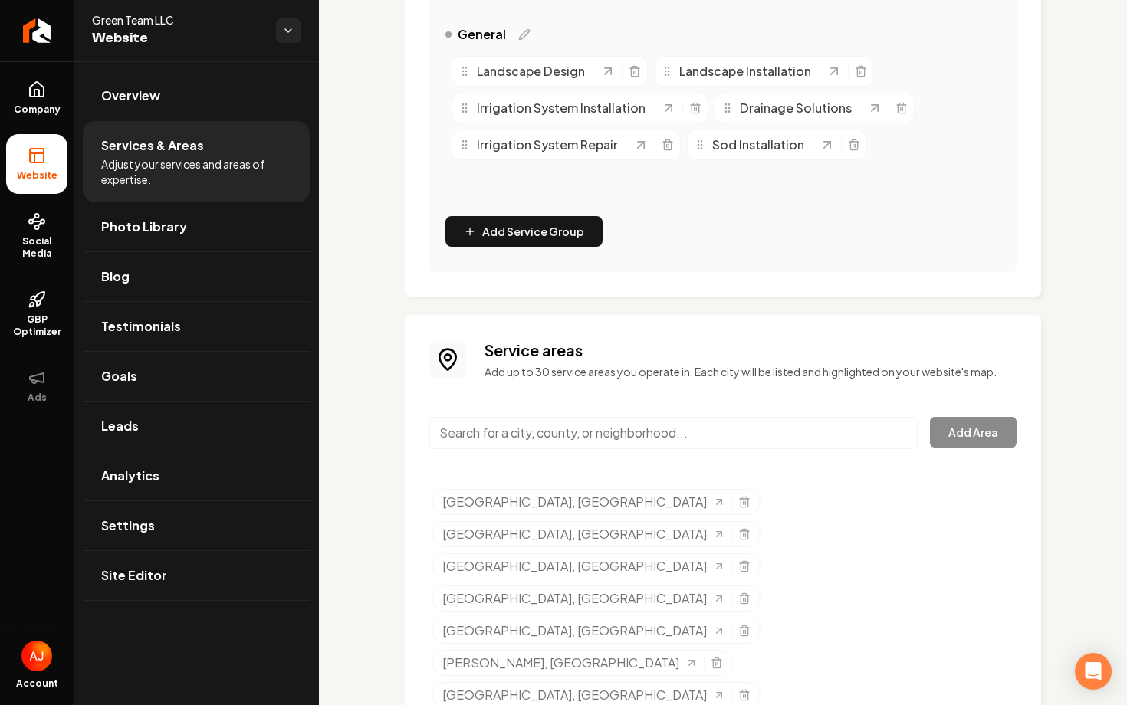
scroll to position [396, 0]
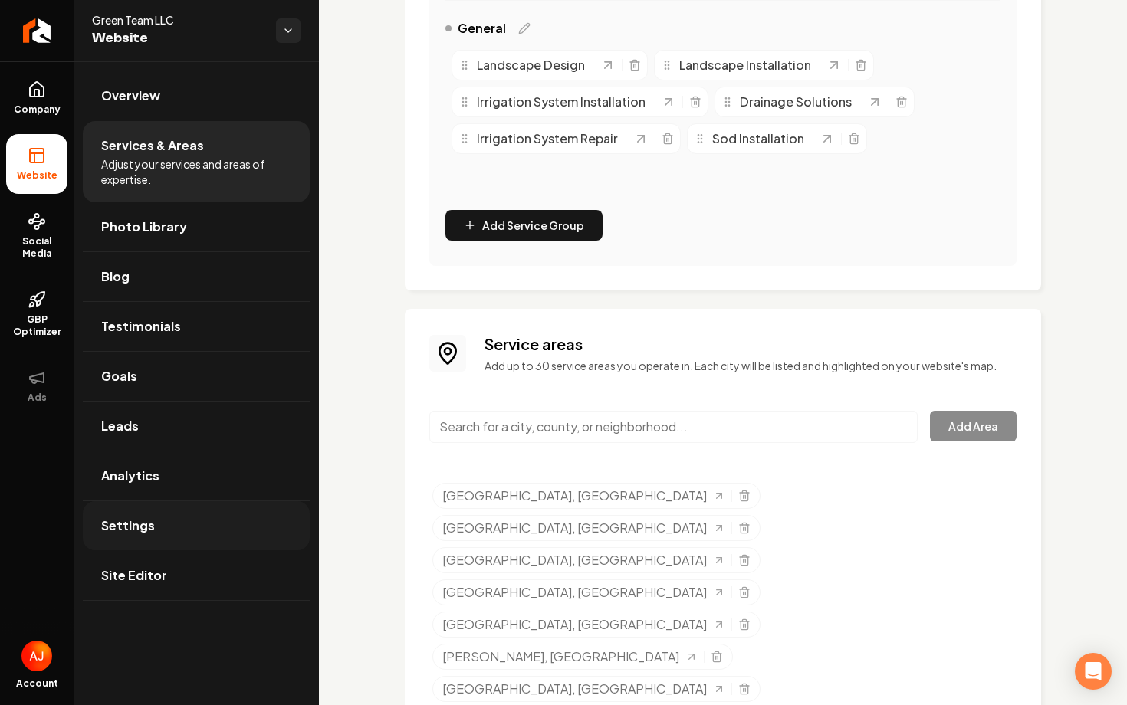
click at [209, 536] on link "Settings" at bounding box center [196, 525] width 227 height 49
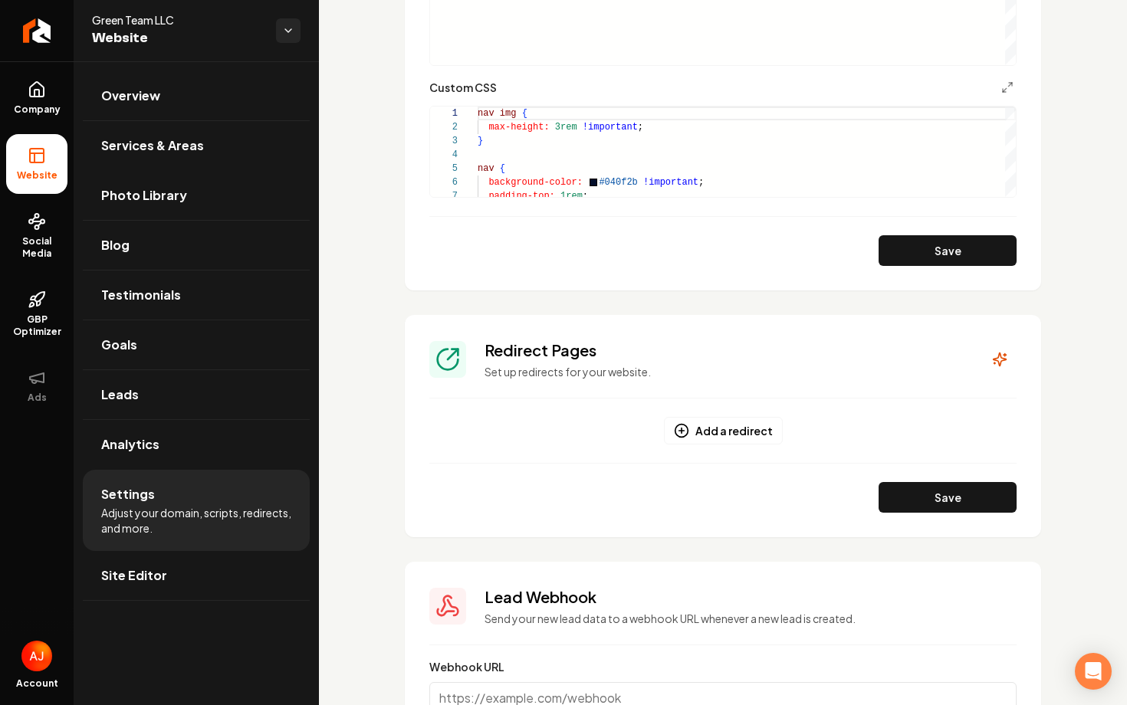
scroll to position [1378, 0]
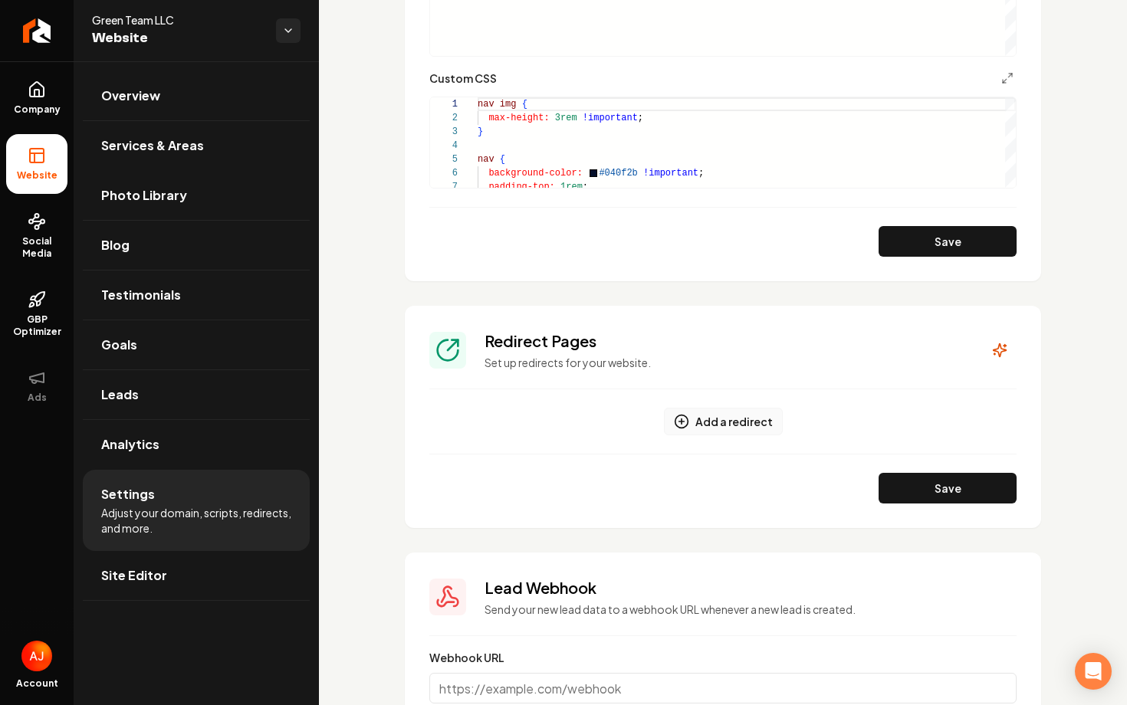
click at [762, 418] on button "Add a redirect" at bounding box center [723, 422] width 119 height 28
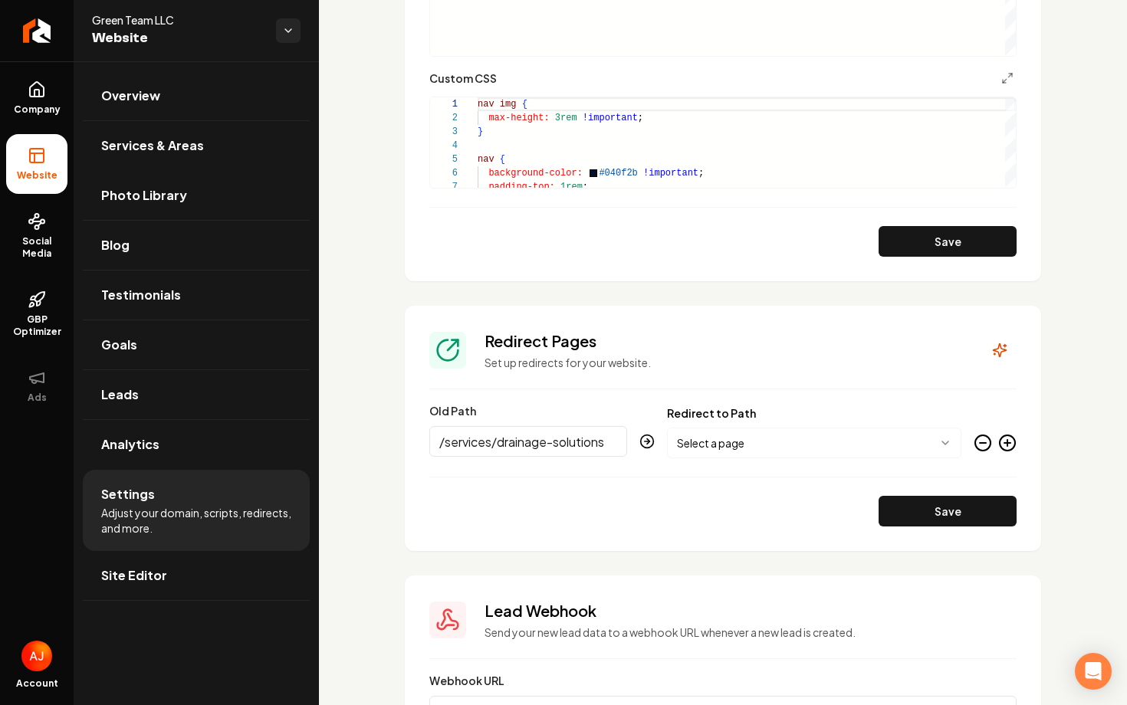
type input "/services/drainage-solutions"
click at [776, 446] on body "Company Website Social Media GBP Optimizer Ads Account Green Team LLC Website O…" at bounding box center [563, 352] width 1127 height 705
click at [920, 508] on button "Save" at bounding box center [948, 511] width 138 height 31
click at [141, 159] on link "Services & Areas" at bounding box center [196, 145] width 227 height 49
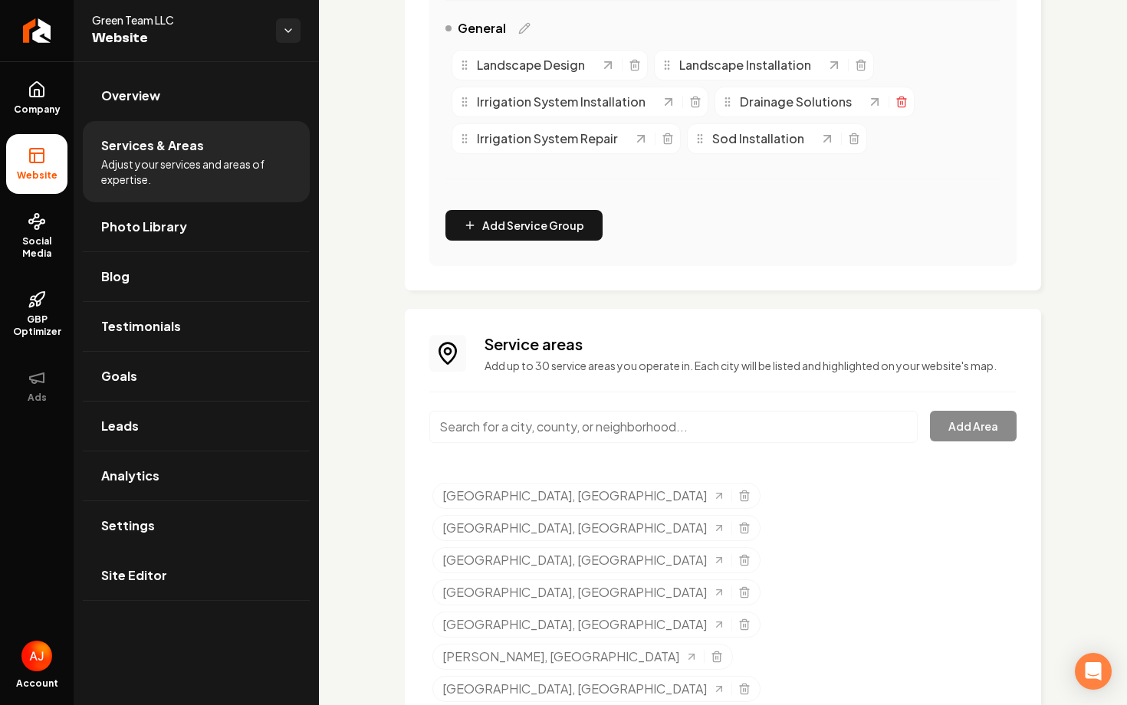
click at [898, 105] on icon "Main content area" at bounding box center [902, 102] width 12 height 12
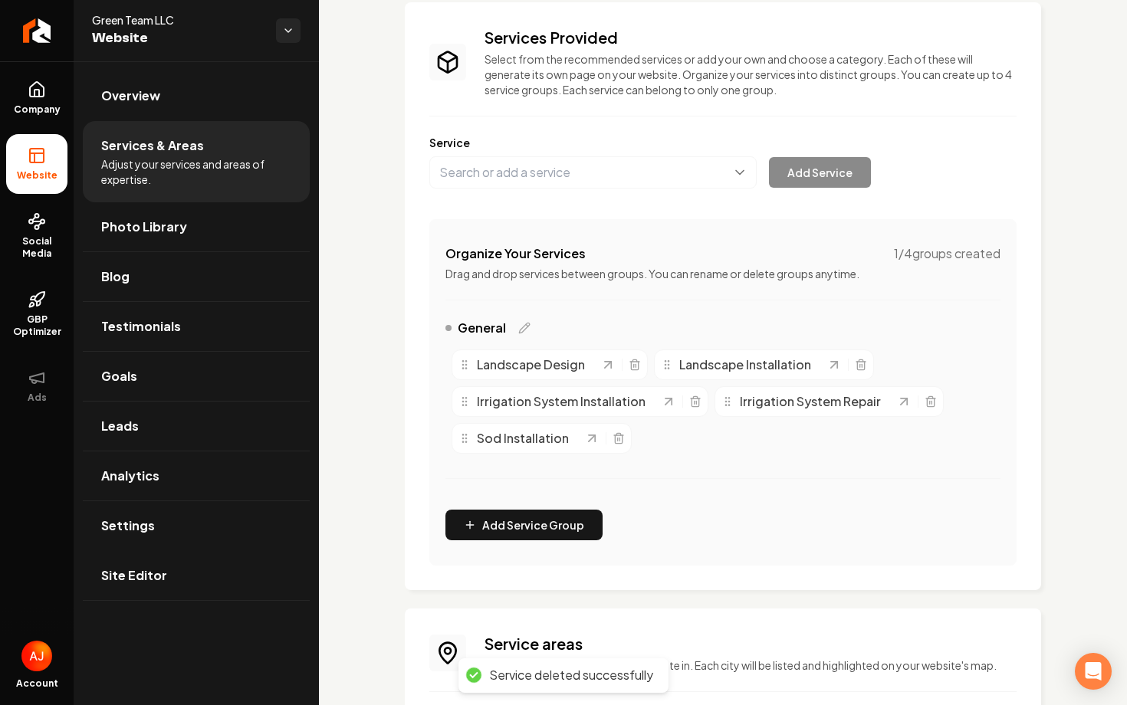
scroll to position [63, 0]
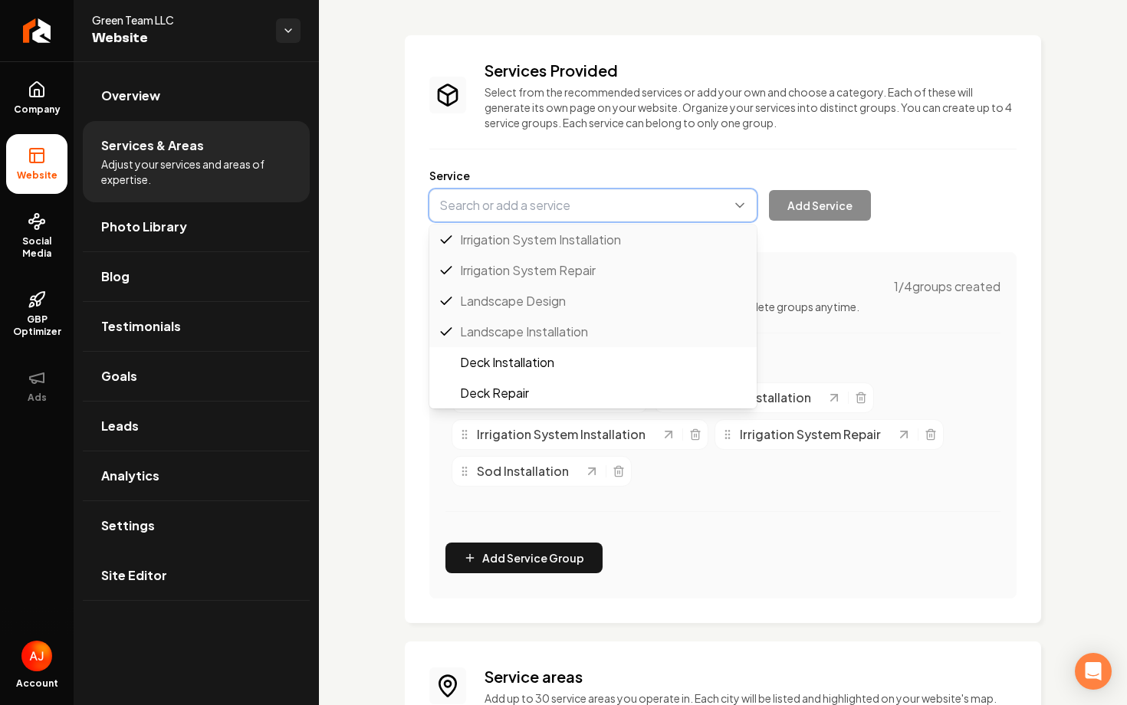
click at [556, 209] on button "Main content area" at bounding box center [592, 205] width 327 height 32
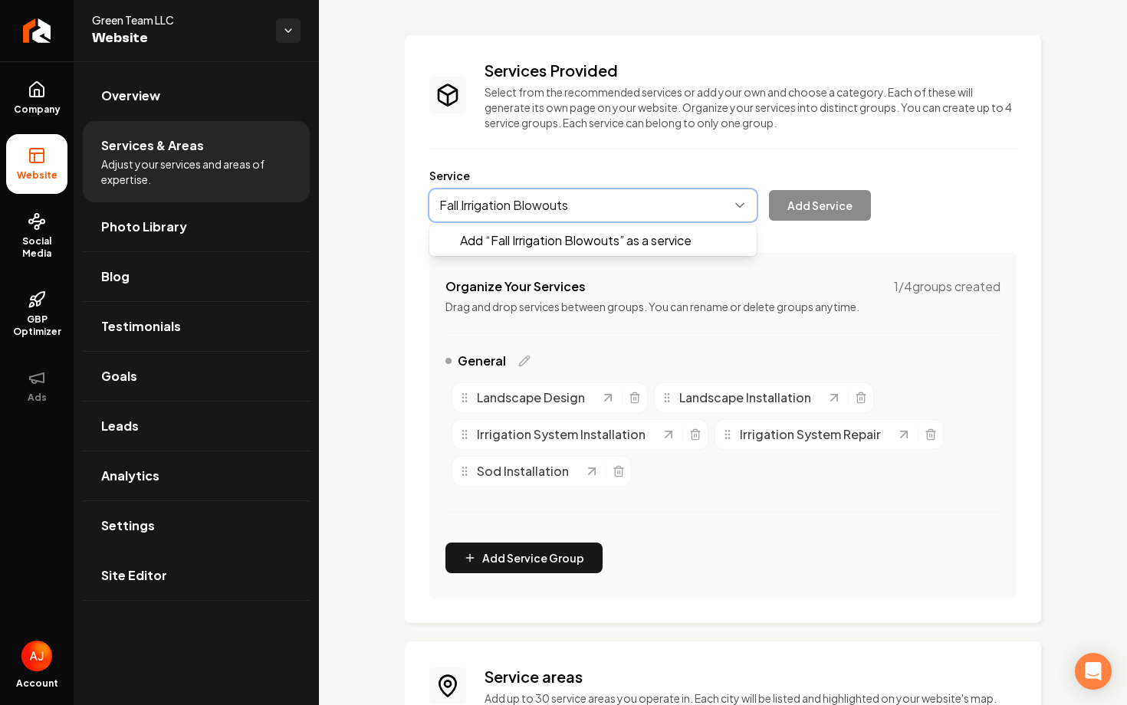
type input "Fall Irrigation Blowouts"
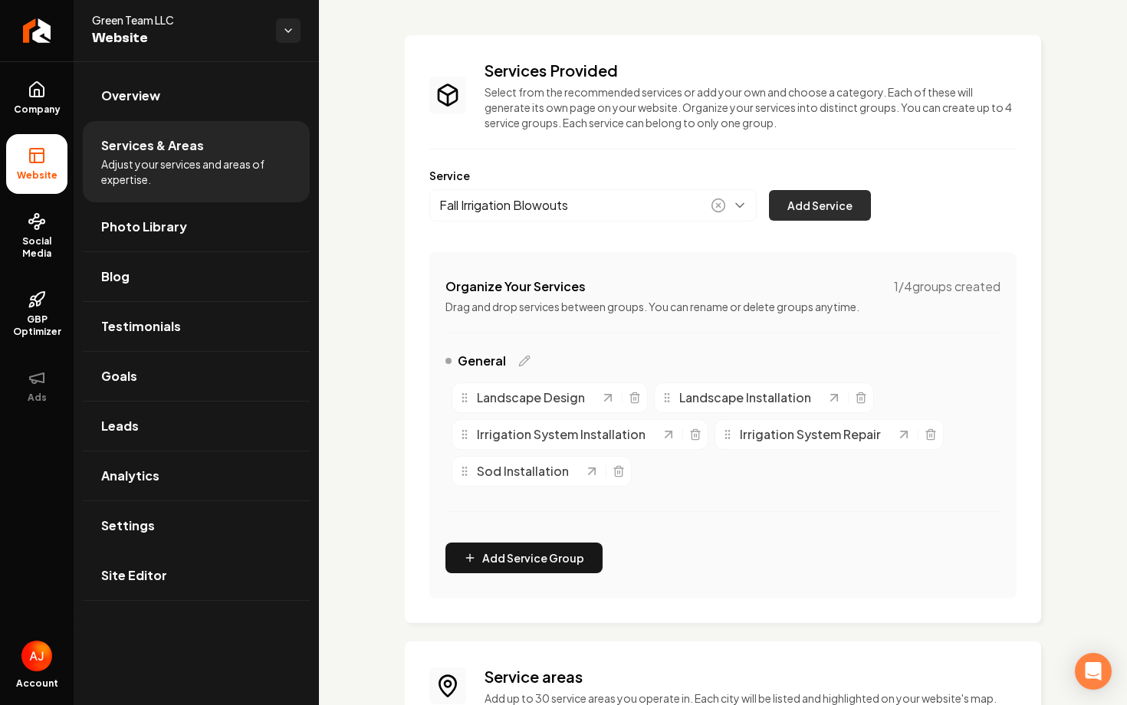
click at [817, 211] on button "Add Service" at bounding box center [820, 205] width 102 height 31
click at [676, 214] on button "Main content area" at bounding box center [592, 205] width 327 height 32
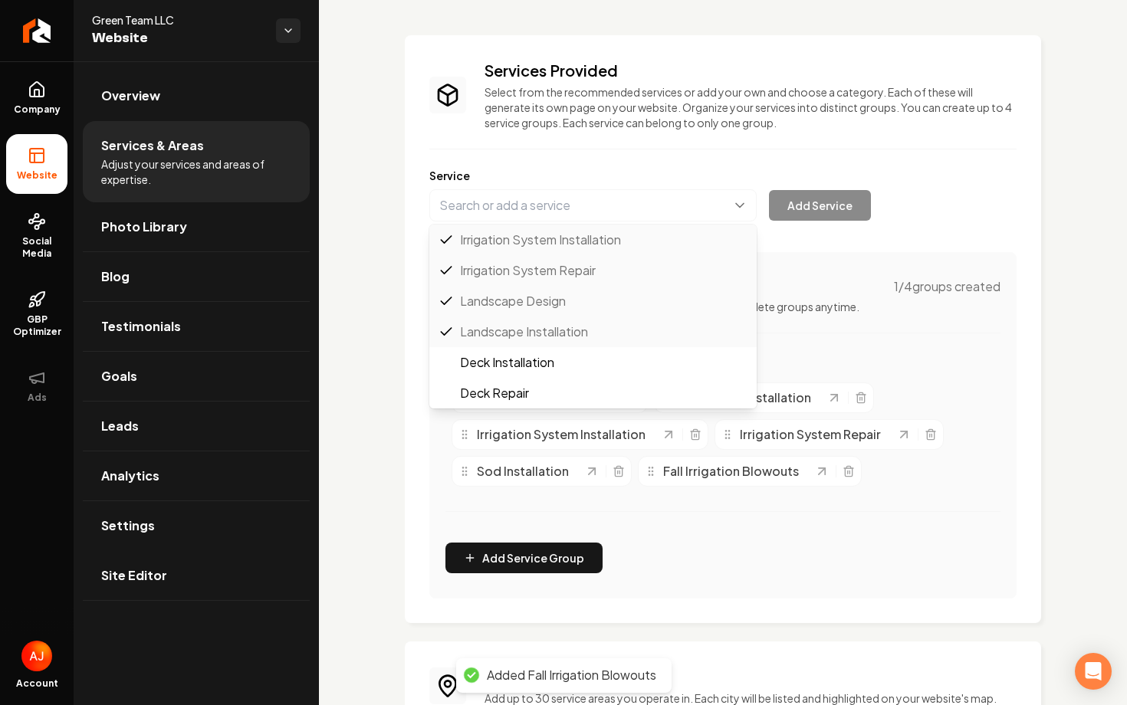
click at [717, 545] on div "Services Provided Select from the recommended services or add your own and choo…" at bounding box center [722, 329] width 587 height 539
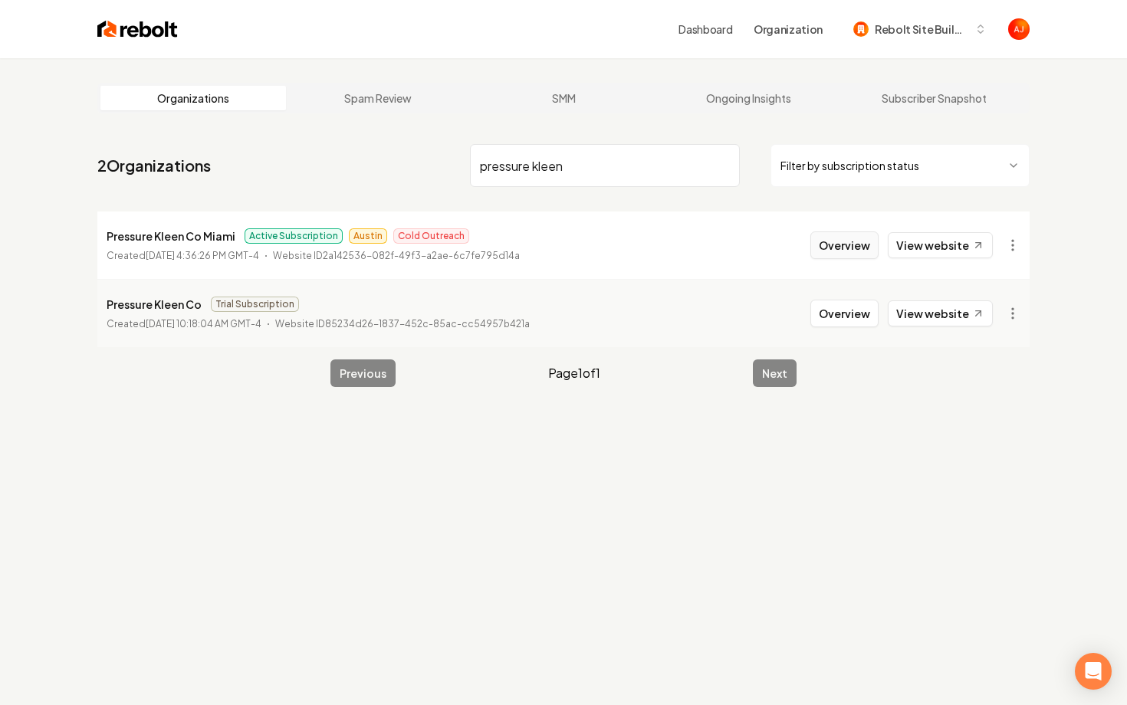
type input "pressure kleen"
click at [841, 242] on button "Overview" at bounding box center [844, 246] width 68 height 28
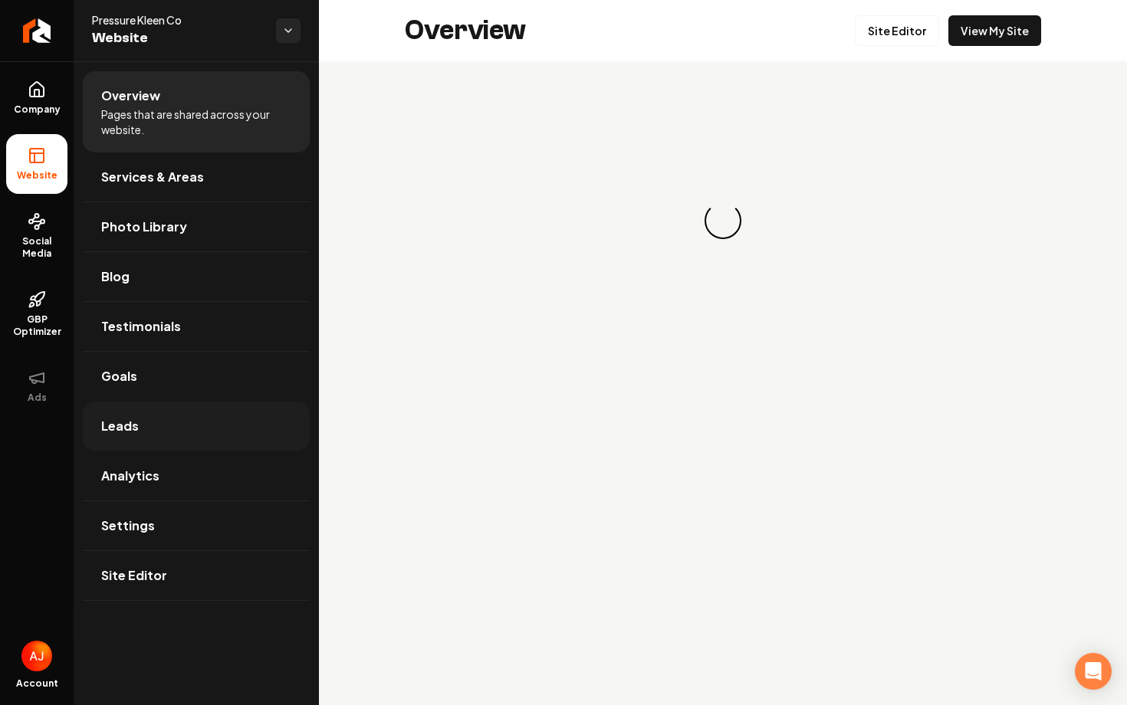
click at [136, 419] on span "Leads" at bounding box center [120, 426] width 38 height 18
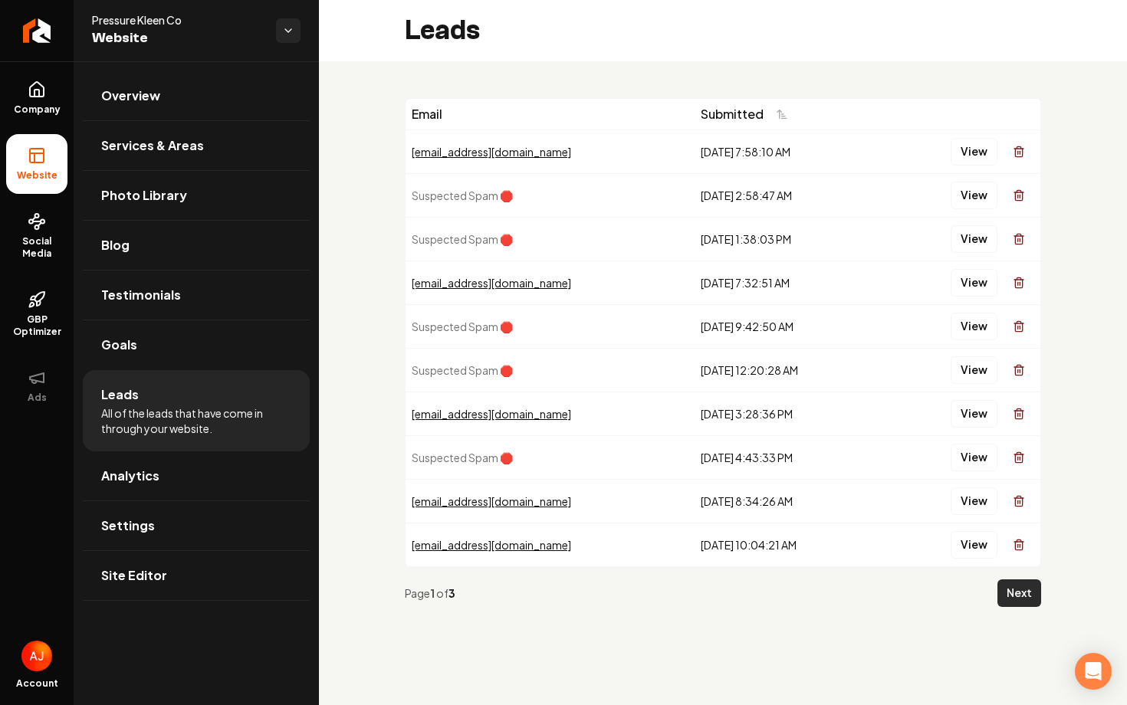
click at [1008, 587] on button "Next" at bounding box center [1020, 594] width 44 height 28
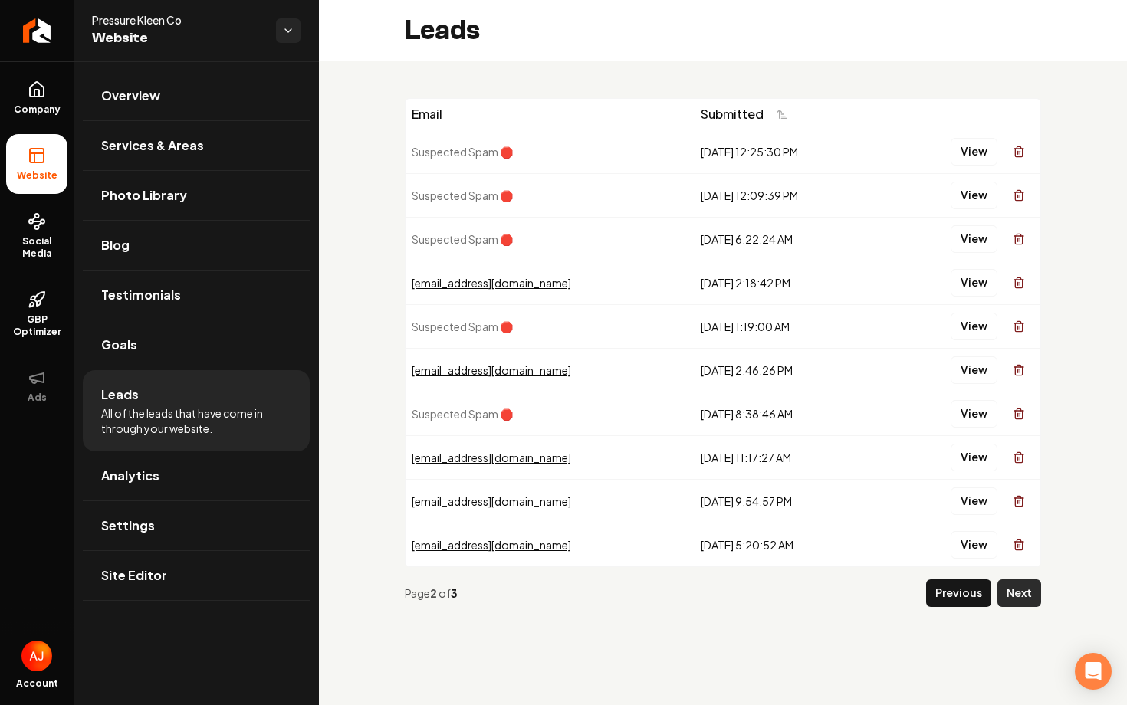
click at [1011, 597] on button "Next" at bounding box center [1020, 594] width 44 height 28
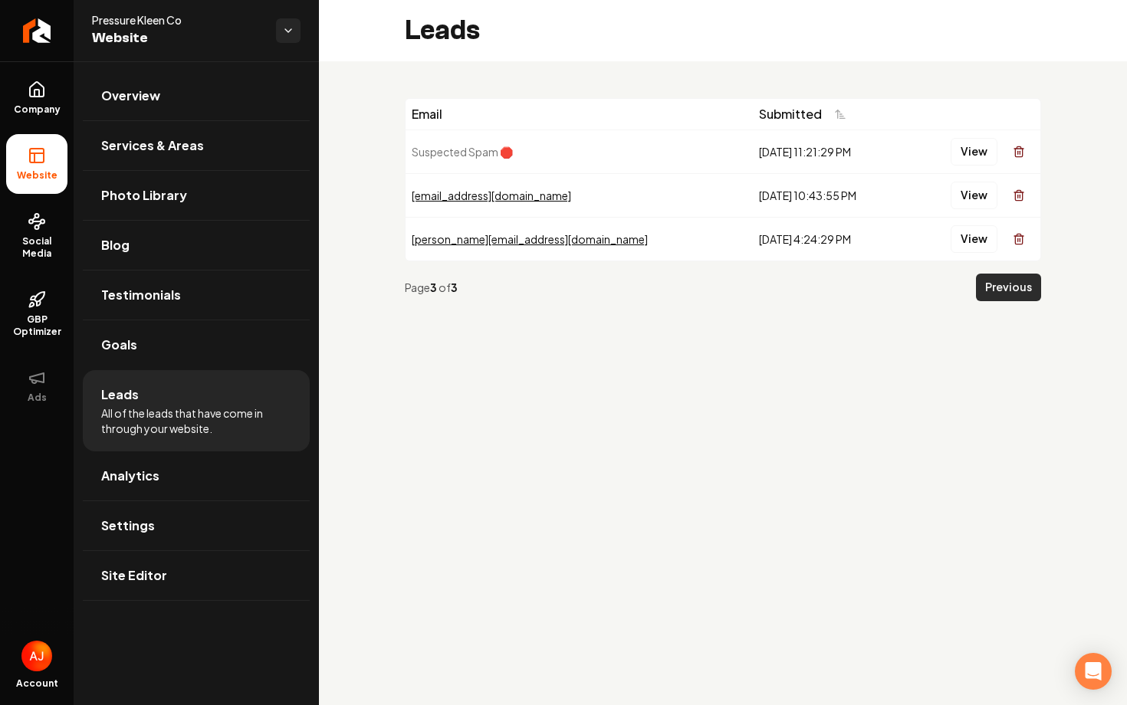
click at [1020, 299] on button "Previous" at bounding box center [1008, 288] width 65 height 28
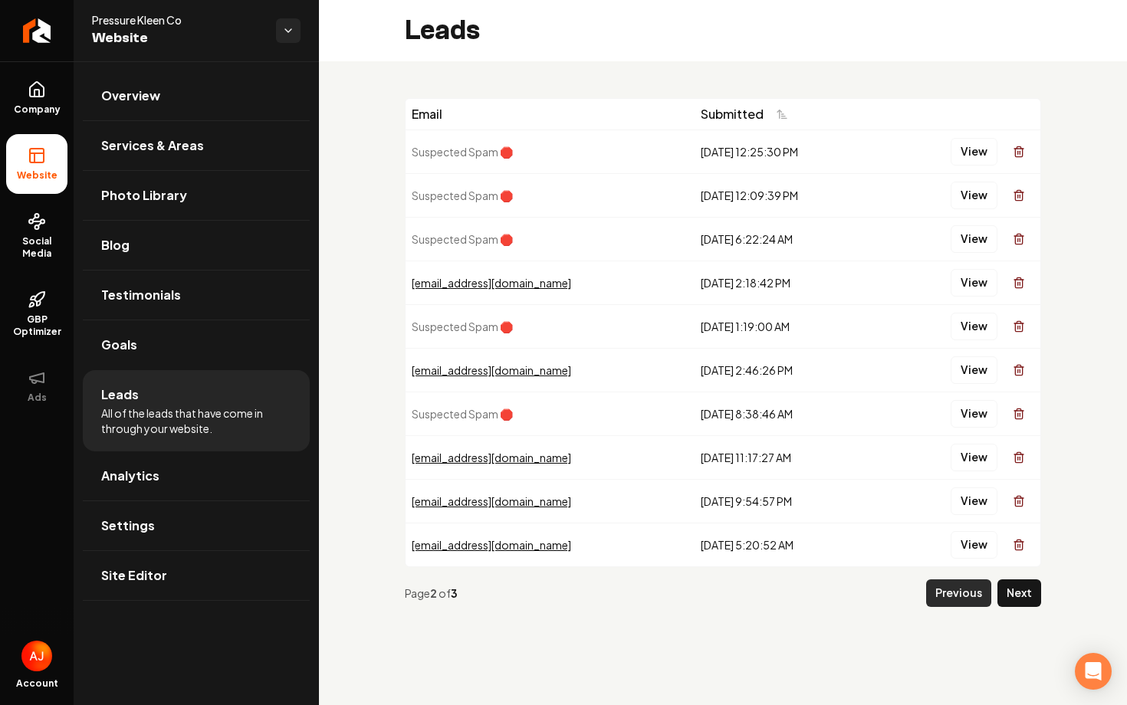
click at [964, 593] on button "Previous" at bounding box center [958, 594] width 65 height 28
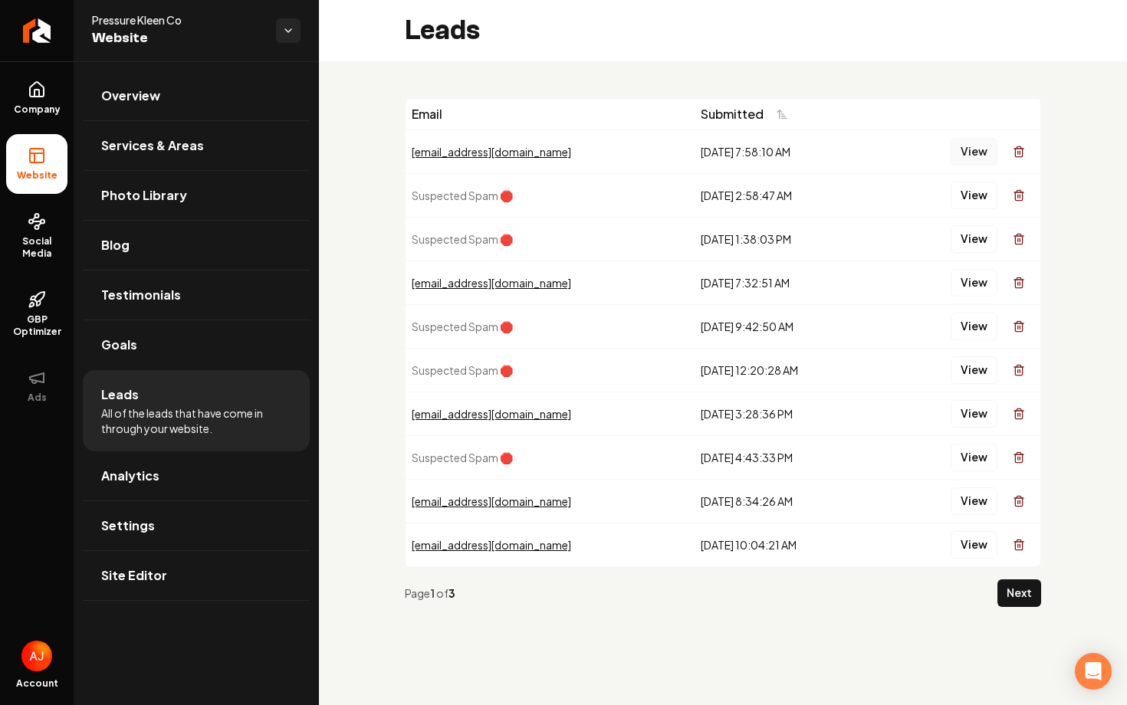
click at [975, 146] on button "View" at bounding box center [974, 152] width 47 height 28
click at [127, 485] on span "Analytics" at bounding box center [130, 476] width 58 height 18
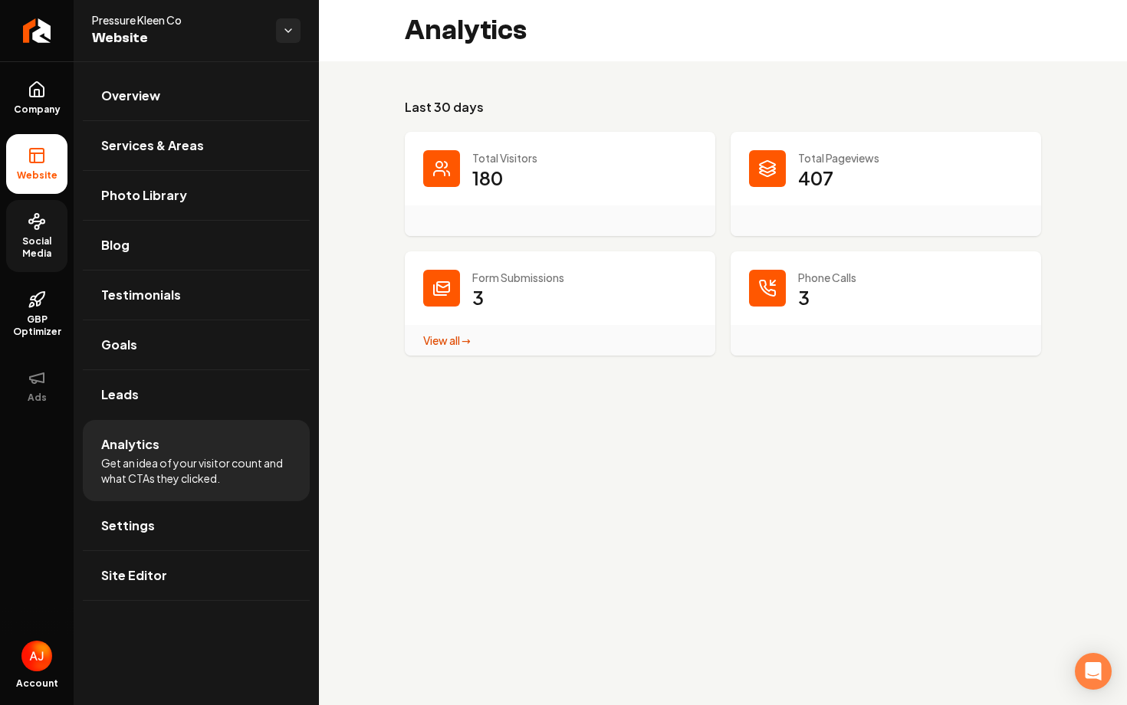
click at [51, 252] on span "Social Media" at bounding box center [36, 247] width 61 height 25
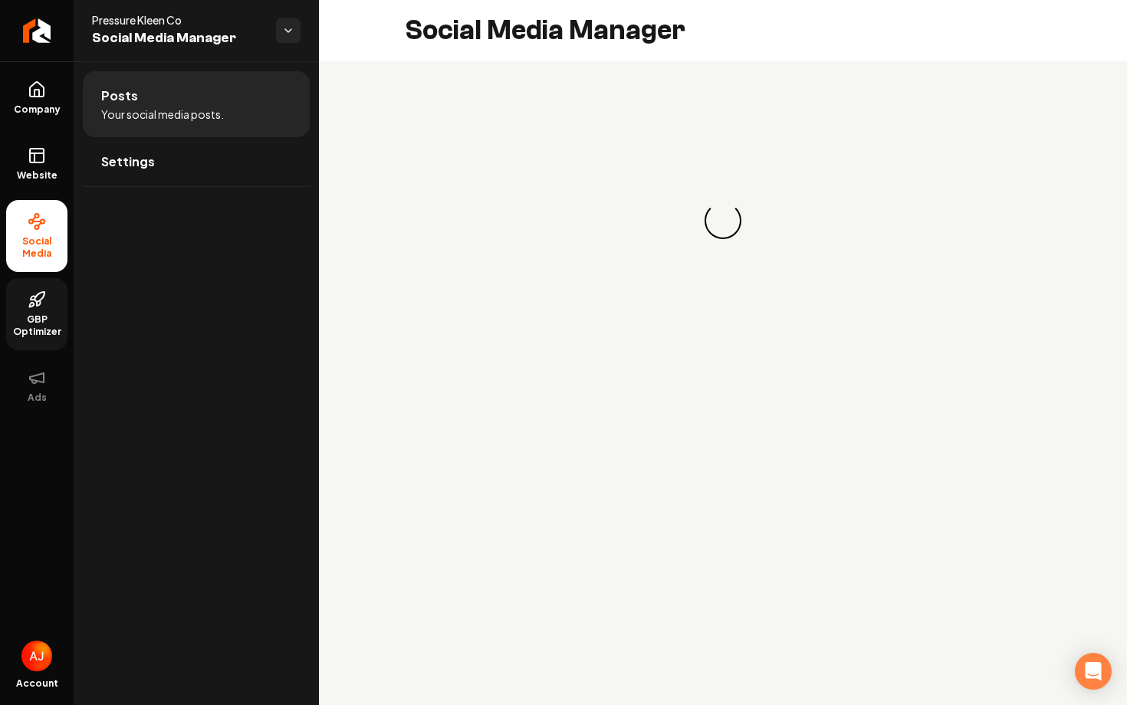
click at [51, 315] on span "GBP Optimizer" at bounding box center [36, 326] width 61 height 25
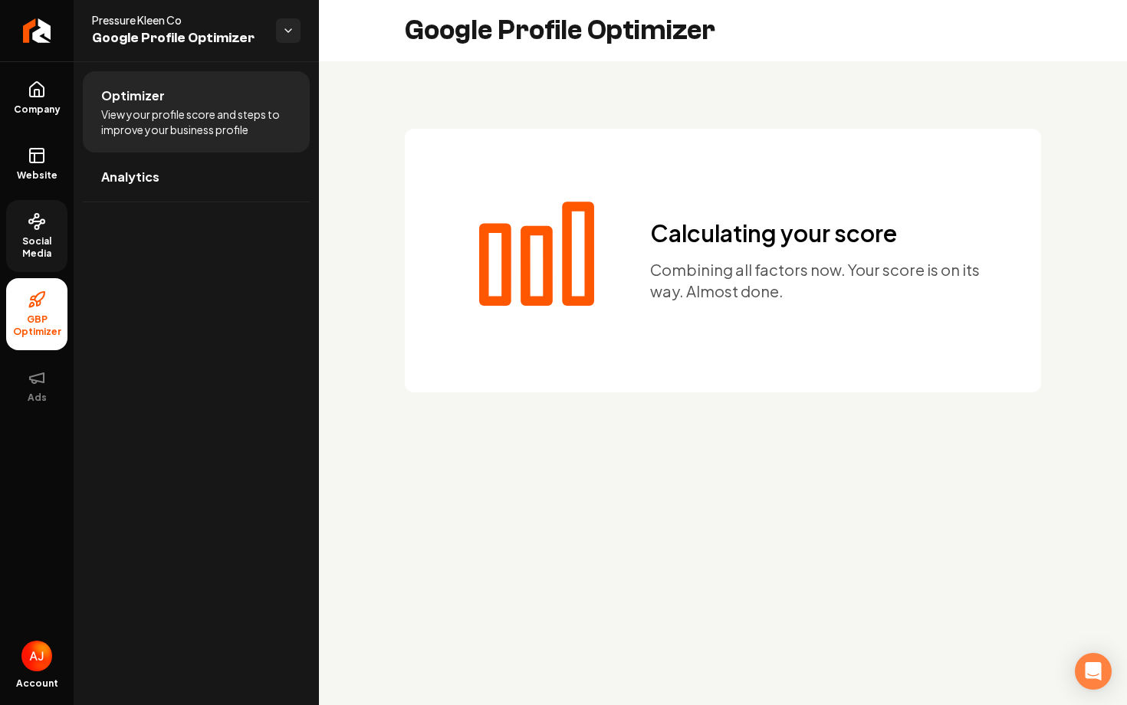
click at [46, 229] on link "Social Media" at bounding box center [36, 236] width 61 height 72
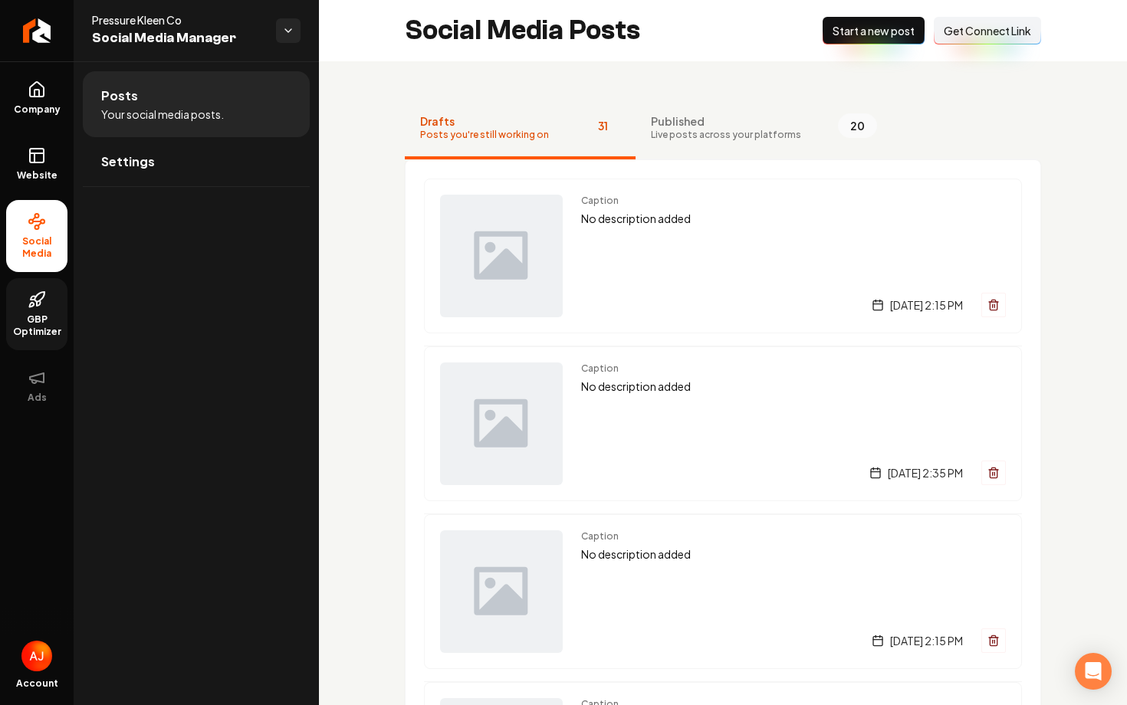
click at [25, 300] on link "GBP Optimizer" at bounding box center [36, 314] width 61 height 72
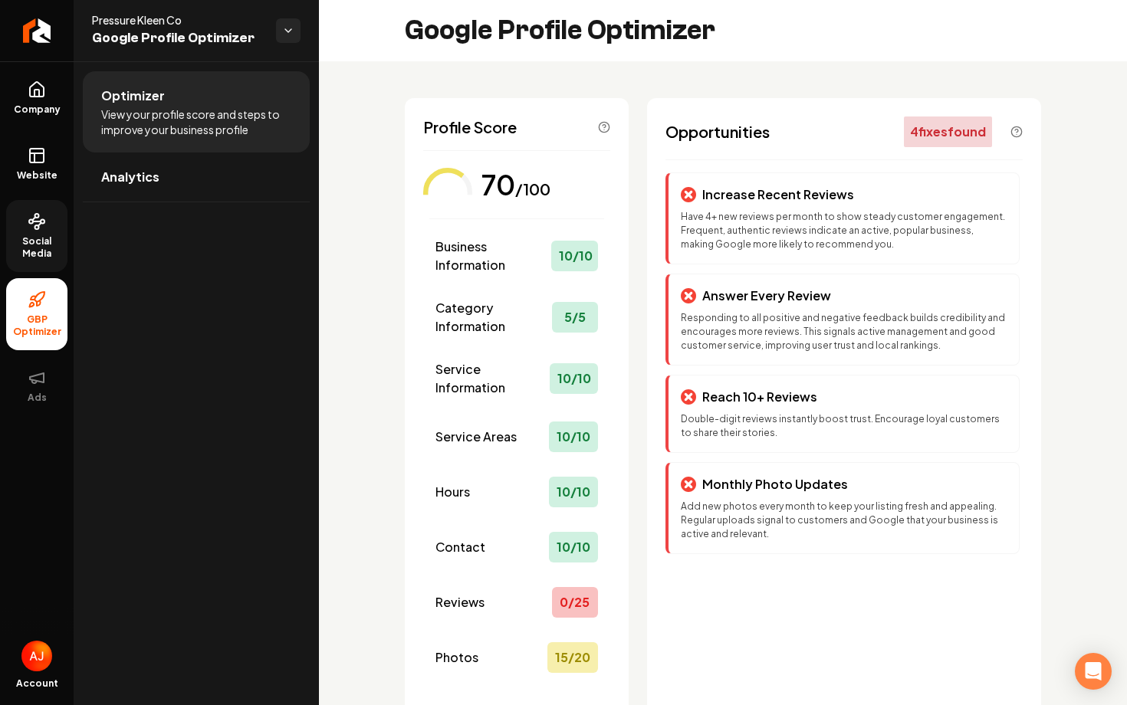
click at [52, 225] on link "Social Media" at bounding box center [36, 236] width 61 height 72
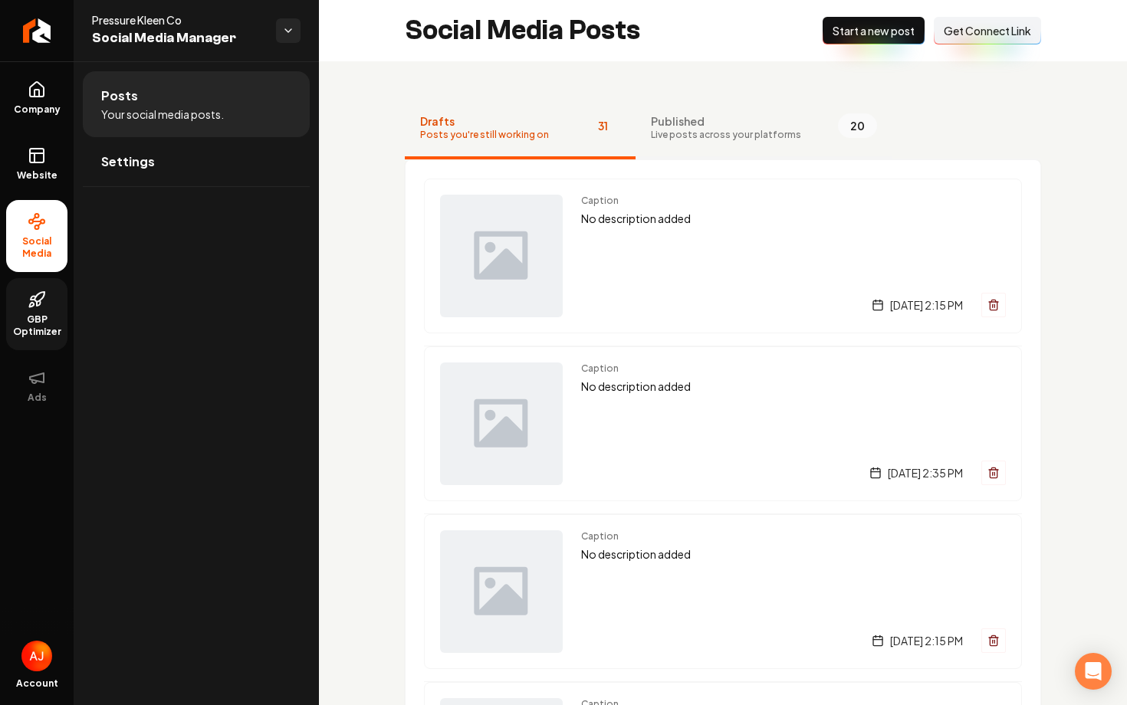
click at [696, 124] on span "Published" at bounding box center [726, 120] width 150 height 15
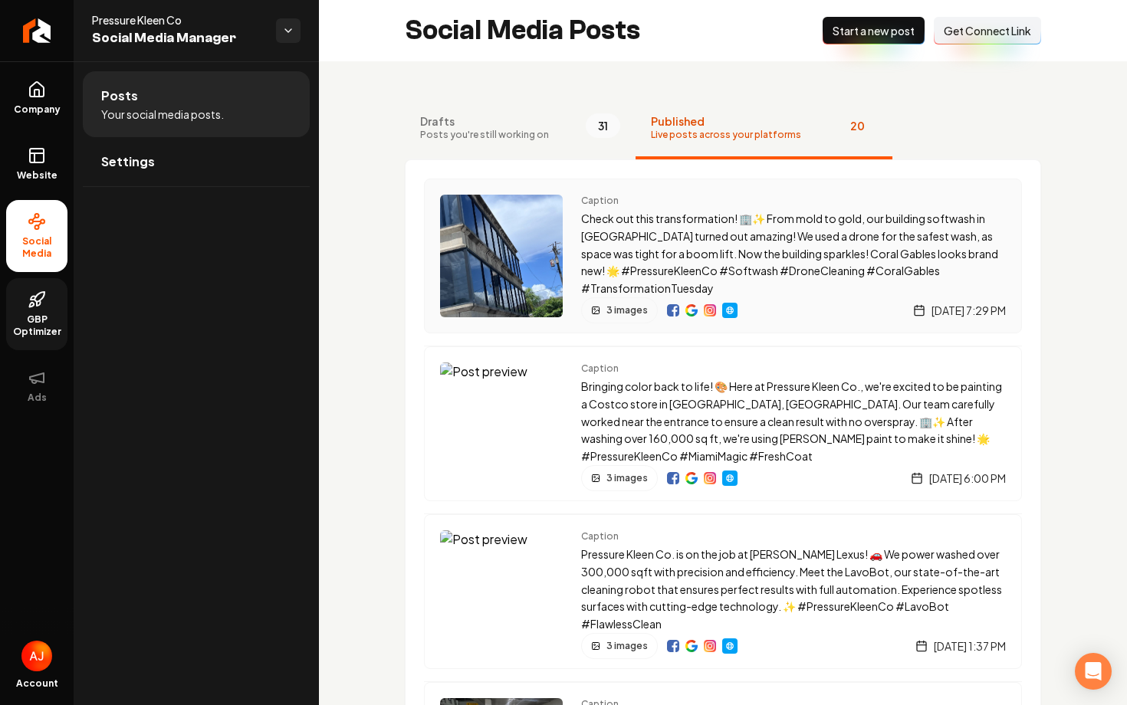
click at [689, 310] on img "Main content area" at bounding box center [692, 310] width 12 height 12
click at [32, 185] on link "Website" at bounding box center [36, 164] width 61 height 60
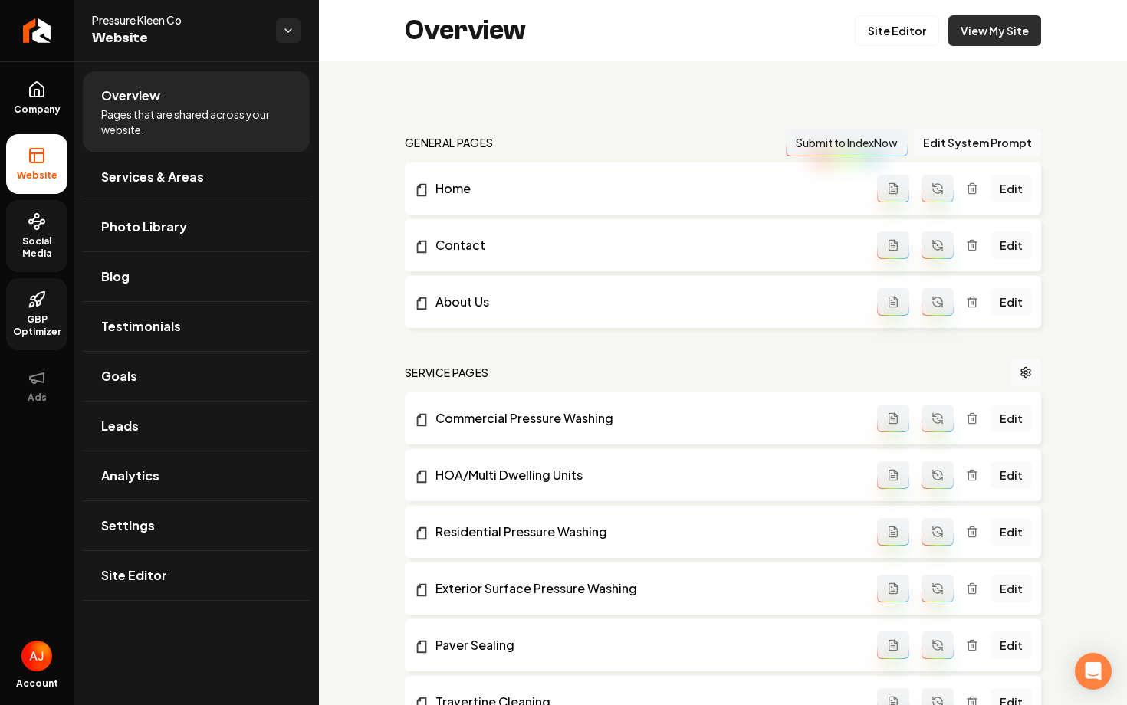
click at [974, 40] on link "View My Site" at bounding box center [995, 30] width 93 height 31
click at [966, 34] on link "View My Site" at bounding box center [995, 30] width 93 height 31
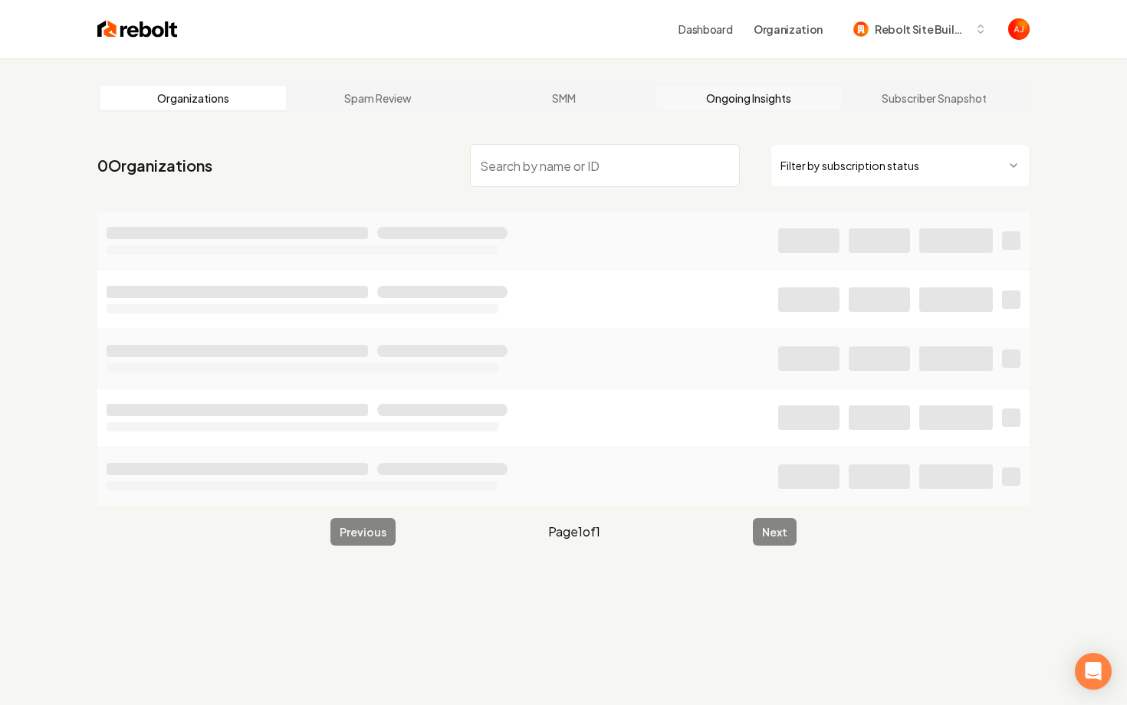
click at [765, 90] on link "Ongoing Insights" at bounding box center [749, 98] width 186 height 25
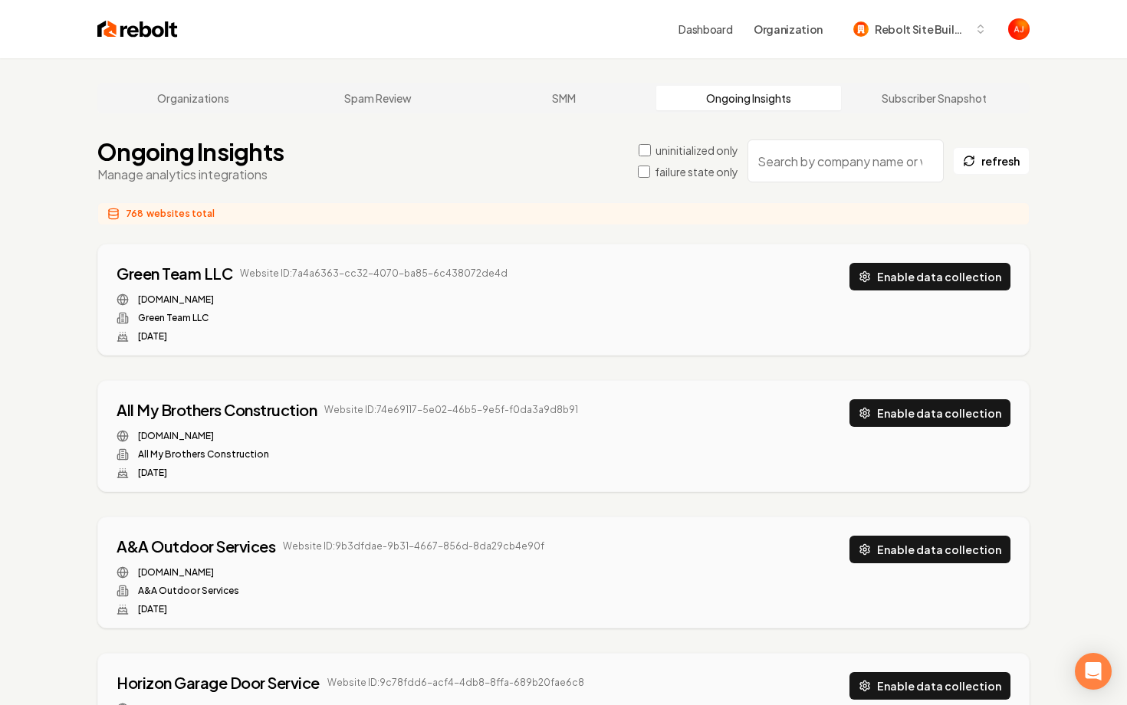
click at [817, 169] on input "search" at bounding box center [846, 161] width 196 height 43
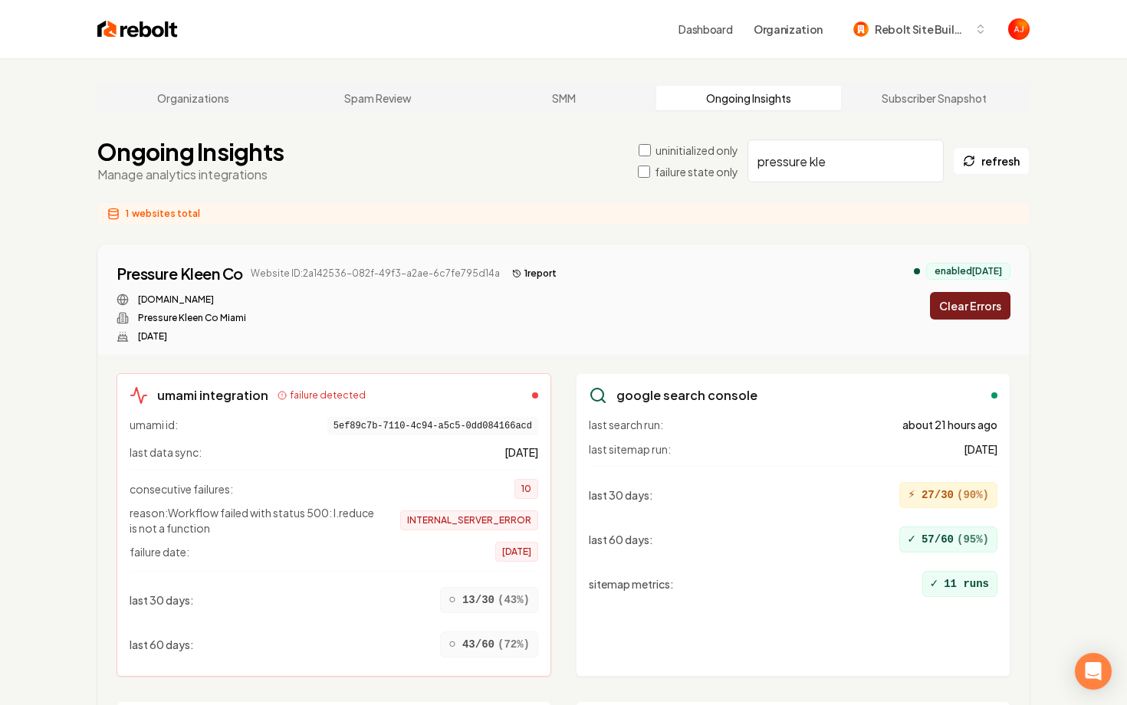
type input "pressure kle"
click at [942, 316] on button "Clear Errors" at bounding box center [970, 306] width 81 height 28
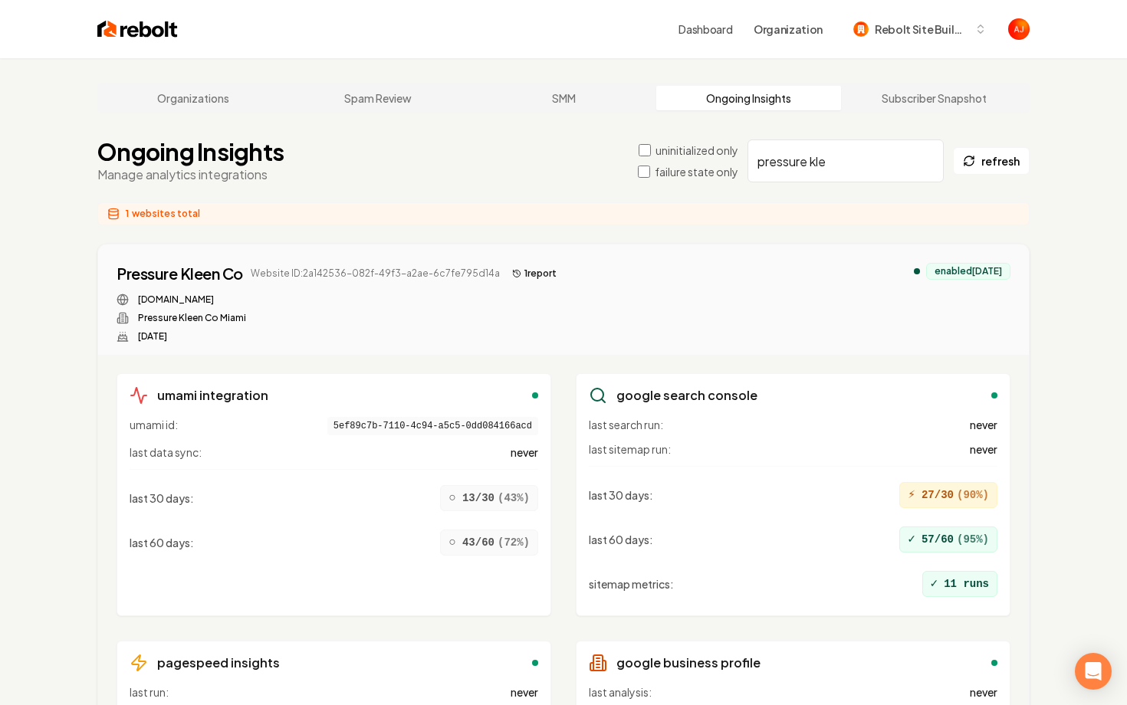
click at [520, 272] on button "1 report" at bounding box center [534, 274] width 57 height 18
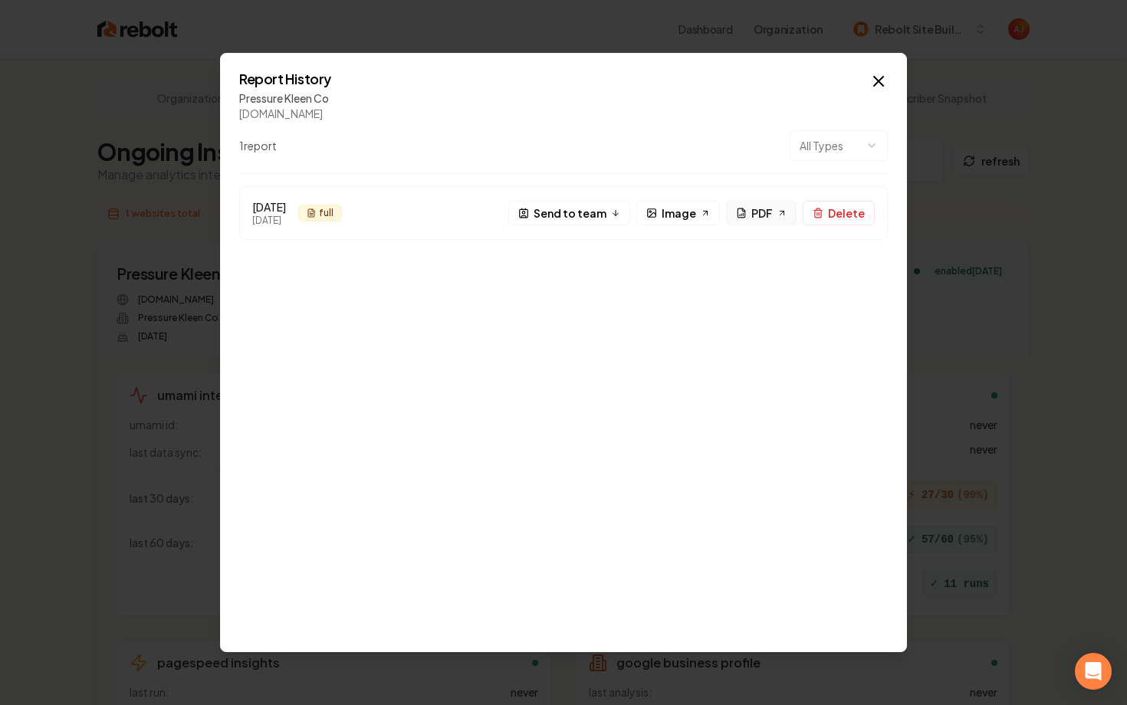
click at [744, 215] on icon at bounding box center [741, 213] width 11 height 11
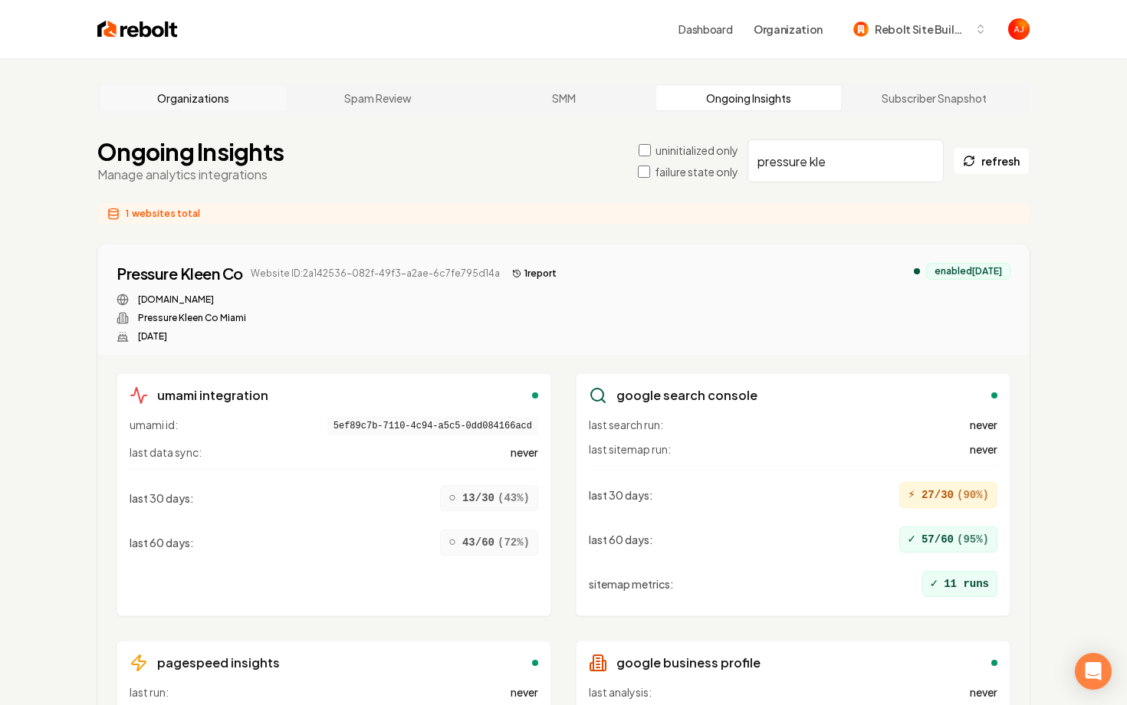
click at [222, 110] on link "Organizations" at bounding box center [193, 98] width 186 height 25
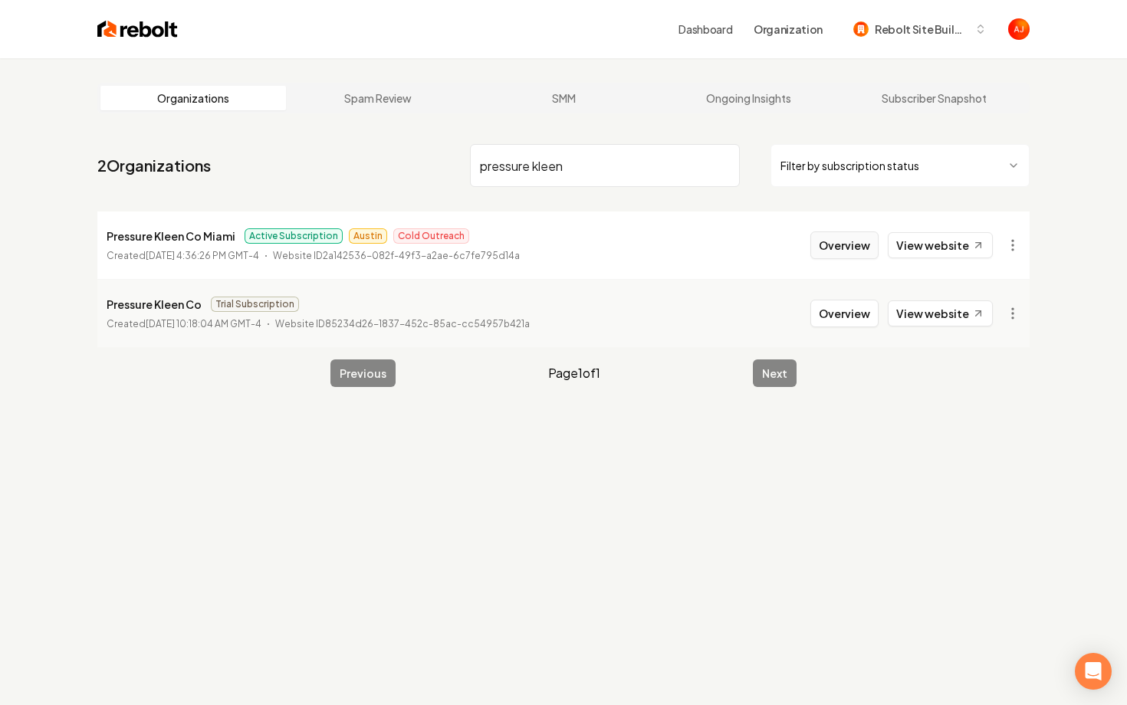
type input "pressure kleen"
click at [831, 238] on button "Overview" at bounding box center [844, 246] width 68 height 28
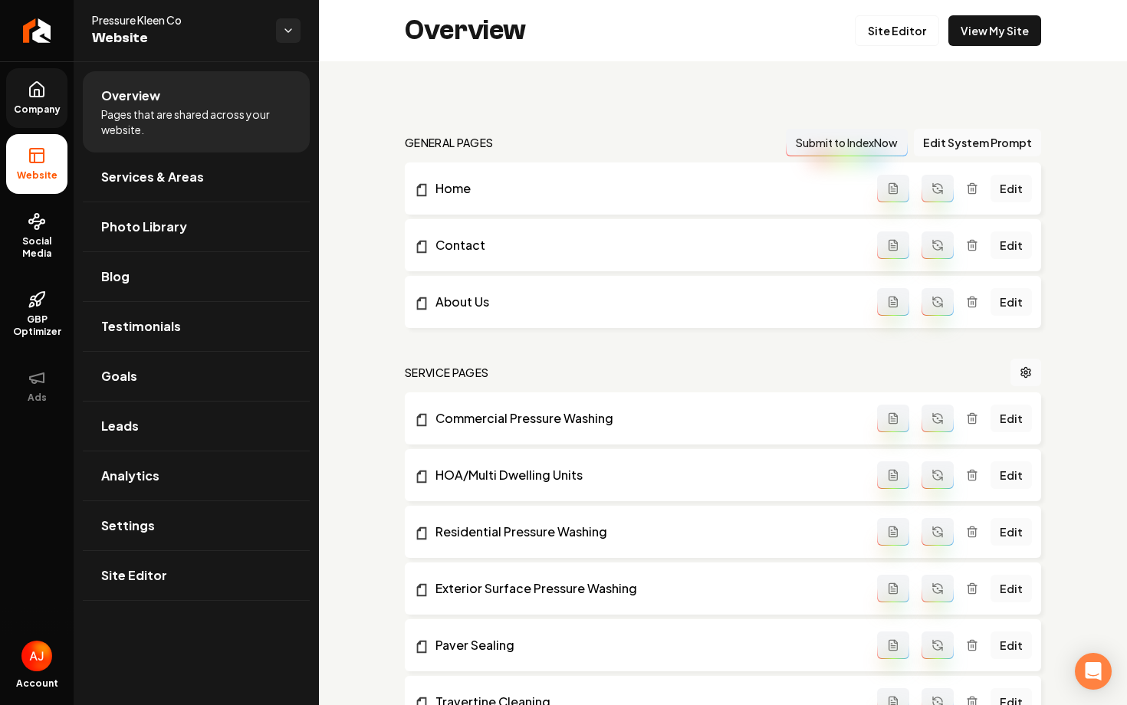
click at [61, 108] on span "Company" at bounding box center [37, 110] width 59 height 12
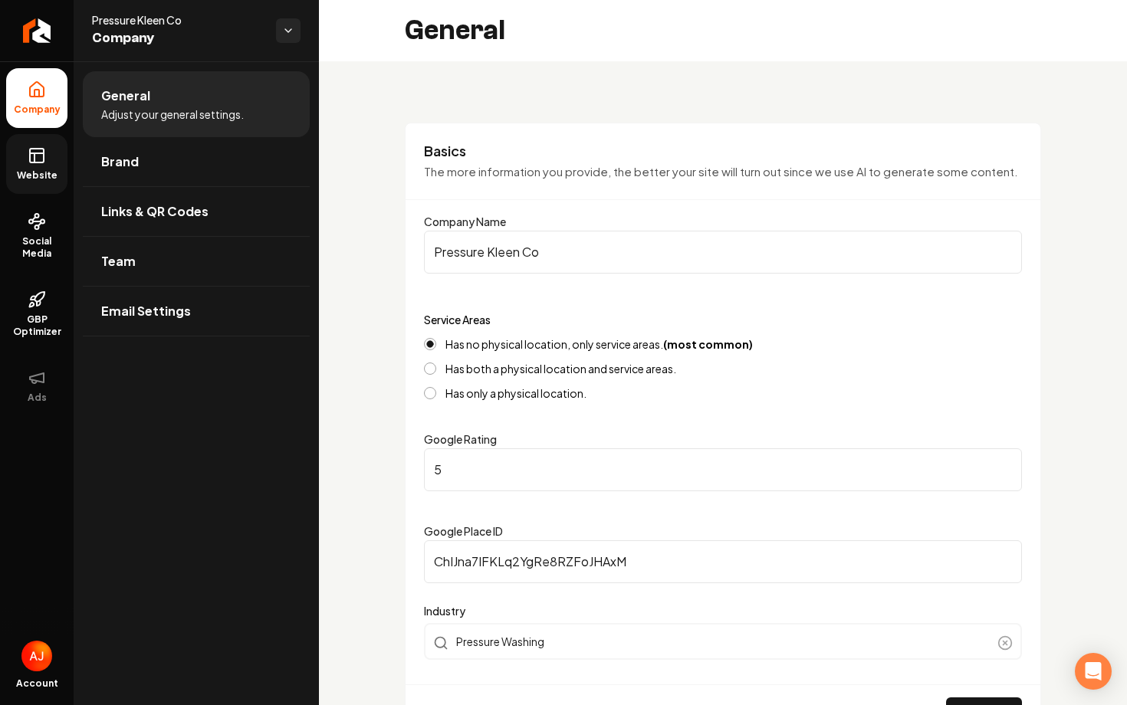
click at [39, 153] on icon at bounding box center [37, 153] width 14 height 0
